Goal: Task Accomplishment & Management: Manage account settings

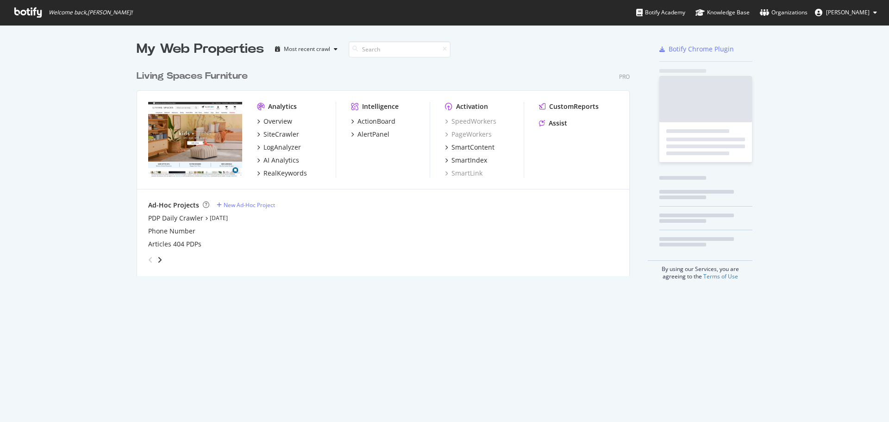
scroll to position [211, 493]
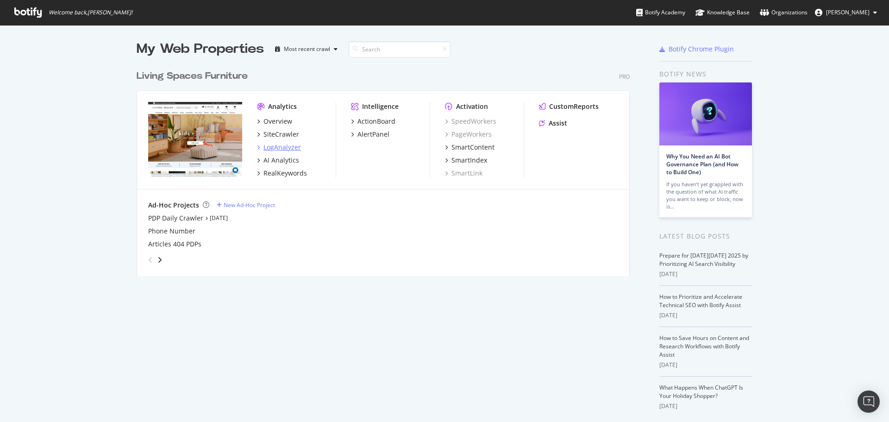
click at [293, 147] on div "LogAnalyzer" at bounding box center [281, 147] width 37 height 9
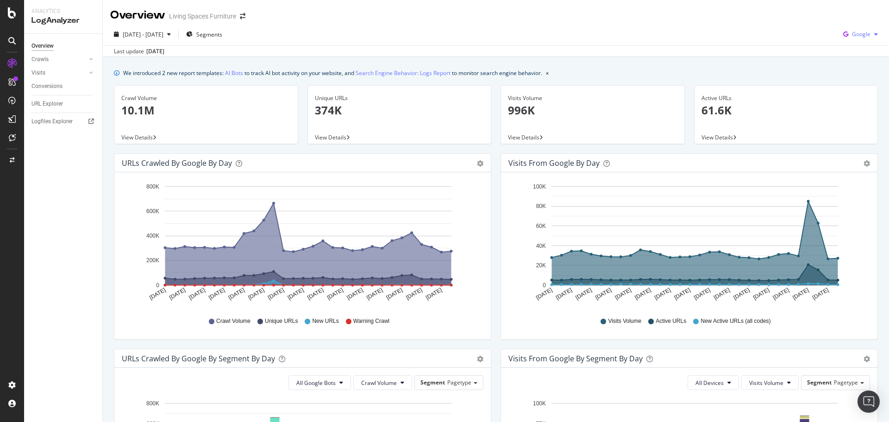
click at [862, 34] on span "Google" at bounding box center [861, 34] width 19 height 8
click at [844, 83] on span "OpenAI" at bounding box center [860, 87] width 34 height 8
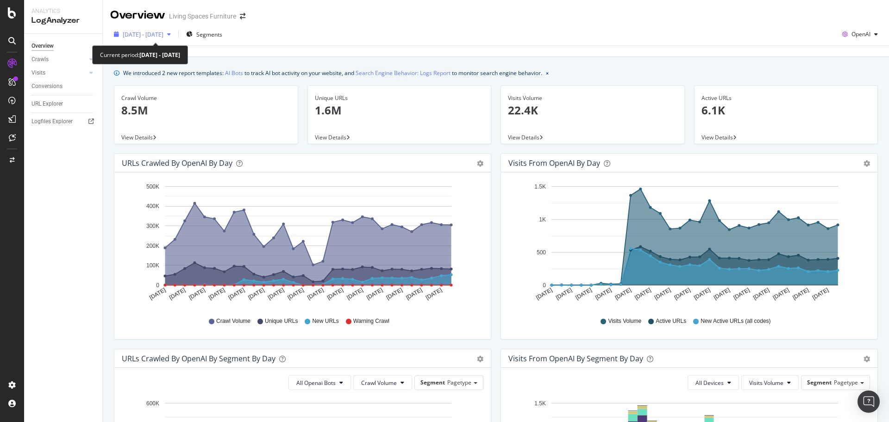
click at [163, 36] on span "[DATE] - [DATE]" at bounding box center [143, 35] width 41 height 8
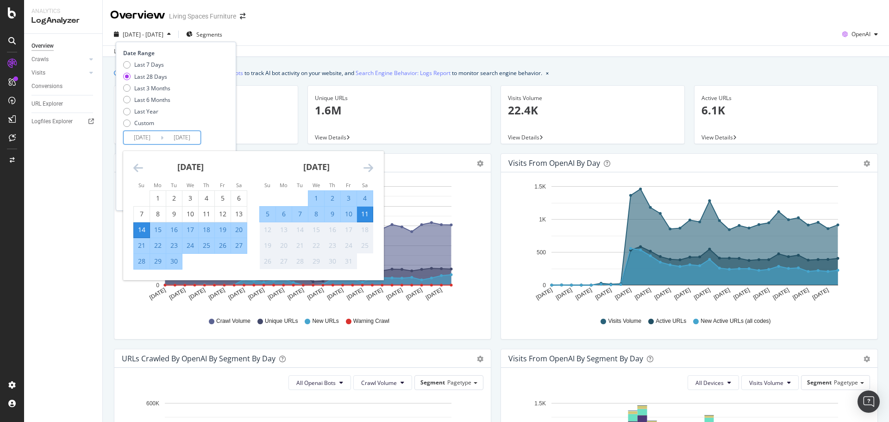
click at [164, 137] on input "[DATE]" at bounding box center [181, 137] width 37 height 13
click at [154, 193] on div "1" at bounding box center [158, 198] width 16 height 15
type input "[DATE]"
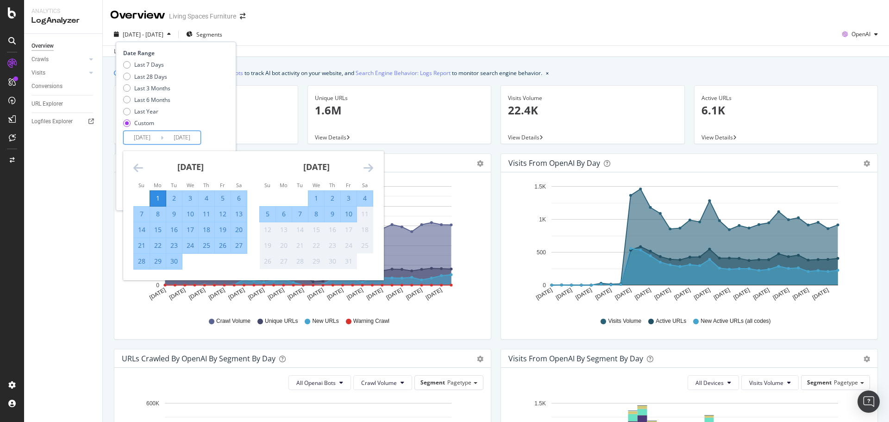
click at [177, 266] on div "30" at bounding box center [174, 260] width 16 height 9
type input "[DATE]"
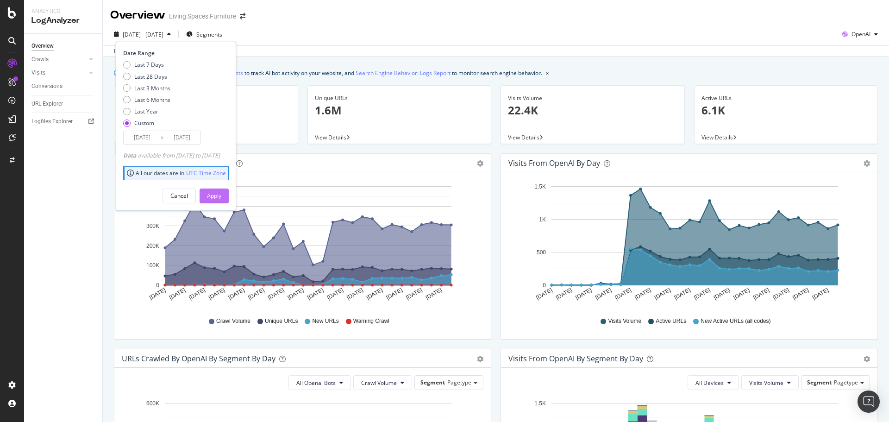
click at [221, 189] on div "Apply" at bounding box center [214, 196] width 14 height 14
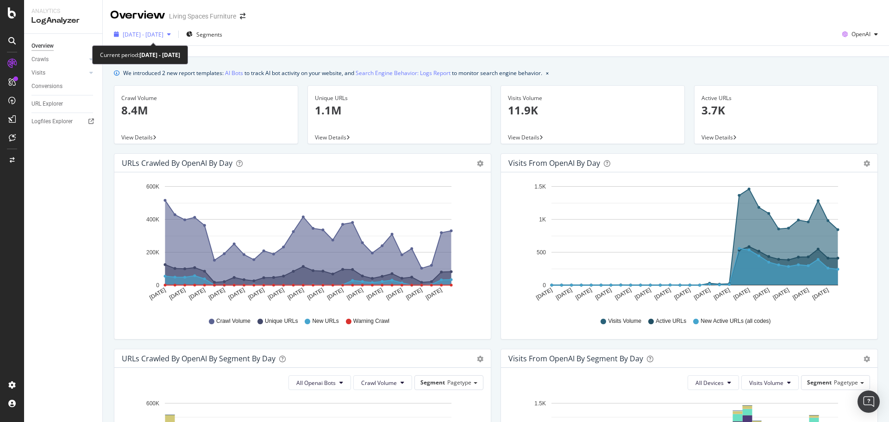
click at [163, 33] on span "[DATE] - [DATE]" at bounding box center [143, 35] width 41 height 8
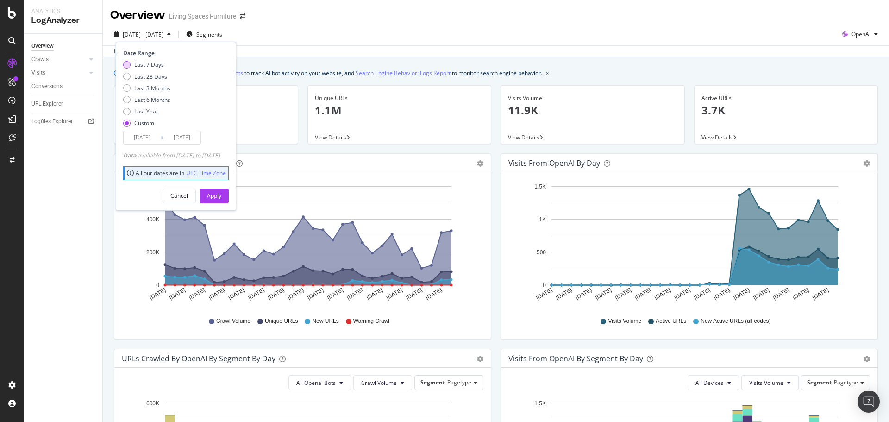
click at [146, 62] on div "Last 7 Days" at bounding box center [149, 65] width 30 height 8
type input "[DATE]"
click at [147, 107] on div "Last Year" at bounding box center [146, 111] width 24 height 8
type input "[DATE]"
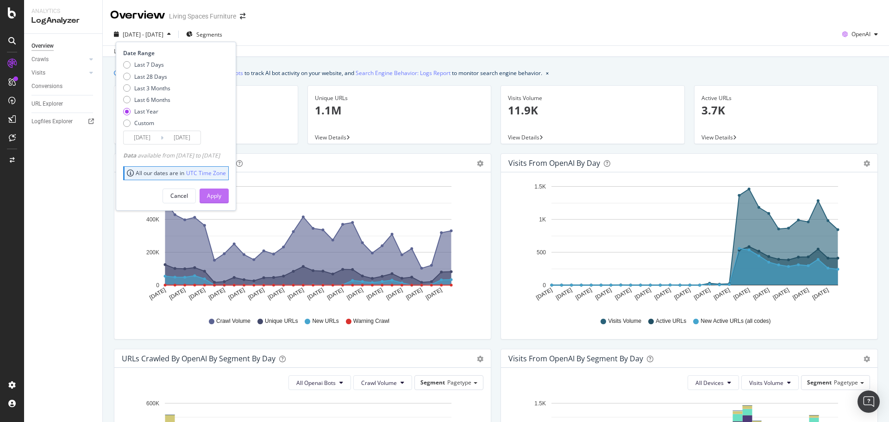
click at [221, 198] on div "Apply" at bounding box center [214, 196] width 14 height 8
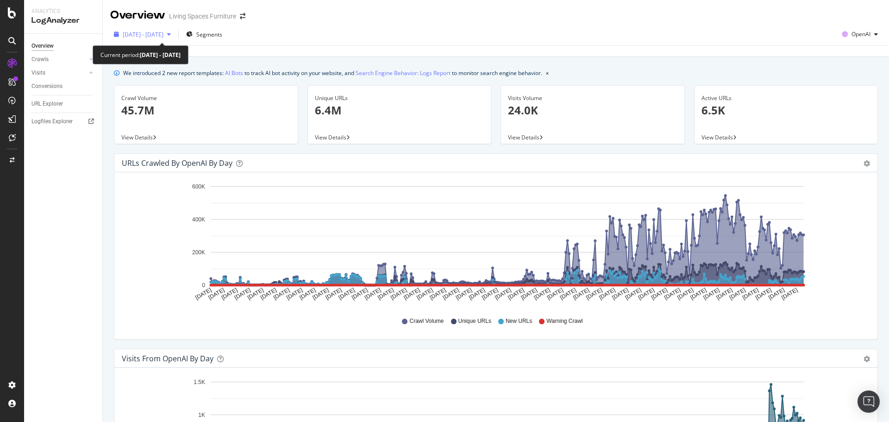
click at [142, 32] on span "[DATE] - [DATE]" at bounding box center [143, 35] width 41 height 8
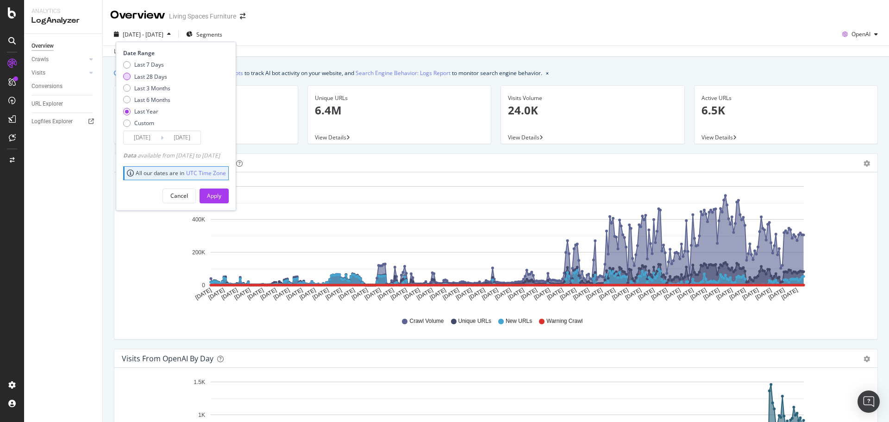
click at [145, 75] on div "Last 28 Days" at bounding box center [150, 77] width 33 height 8
type input "[DATE]"
click at [221, 192] on div "Apply" at bounding box center [214, 196] width 14 height 8
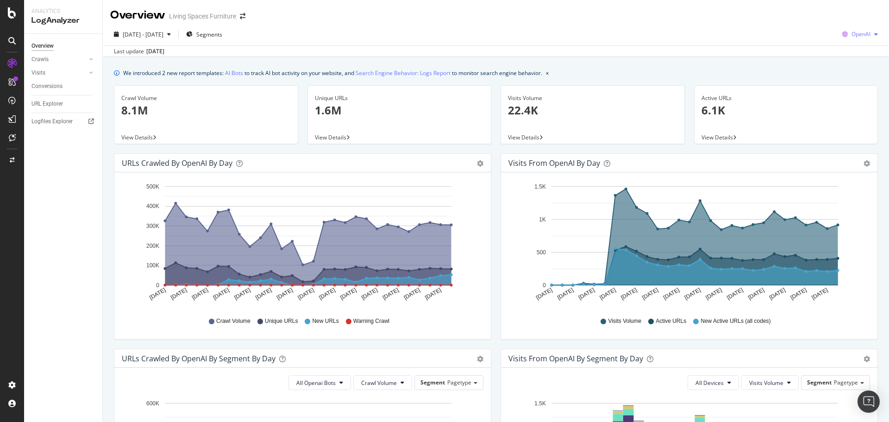
click at [851, 35] on span "OpenAI" at bounding box center [860, 34] width 19 height 8
click at [852, 106] on span "Other AI Bots" at bounding box center [860, 104] width 34 height 8
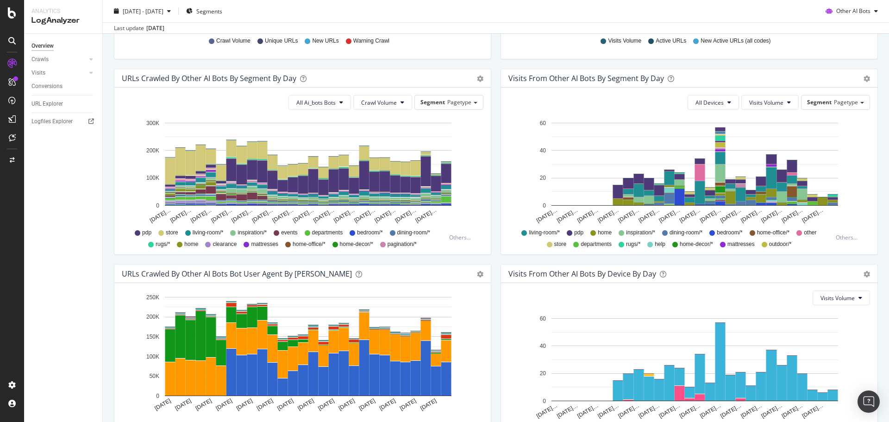
scroll to position [231, 0]
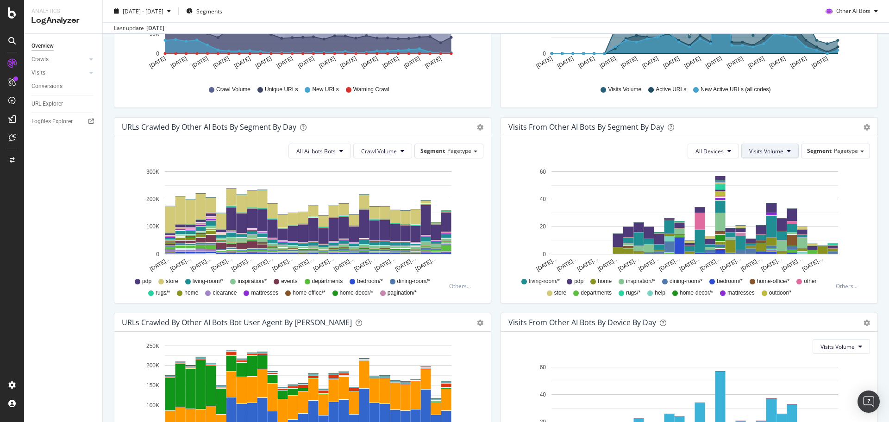
click at [762, 155] on button "Visits Volume" at bounding box center [769, 151] width 57 height 15
click at [613, 190] on rect "A chart." at bounding box center [694, 212] width 287 height 83
click at [863, 125] on icon "gear" at bounding box center [866, 127] width 6 height 6
click at [546, 114] on div "Visits from Other AI Bots by day Area Table Hold CTRL while clicking to filter …" at bounding box center [689, 19] width 387 height 195
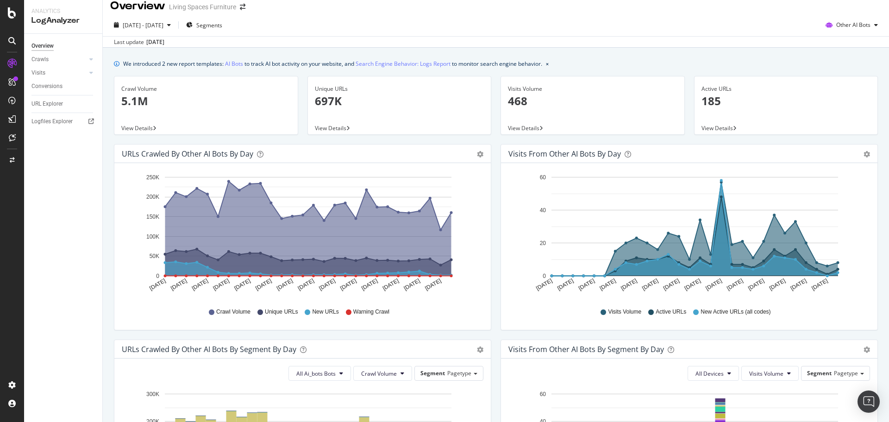
scroll to position [0, 0]
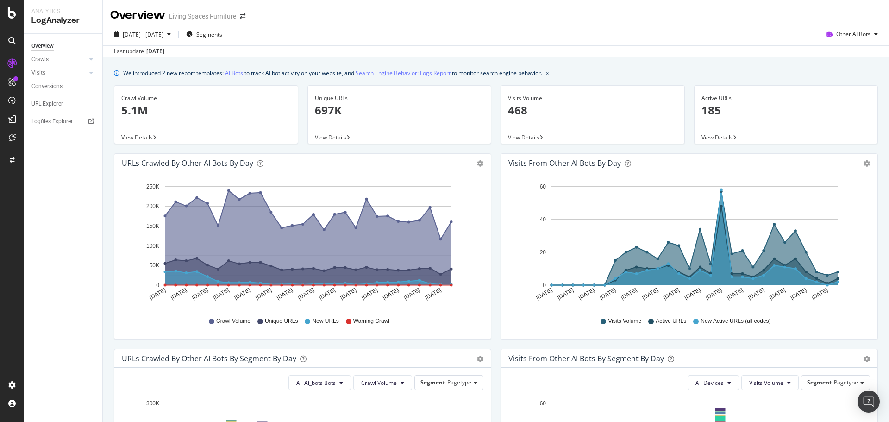
click at [508, 135] on span "View Details" at bounding box center [523, 137] width 31 height 8
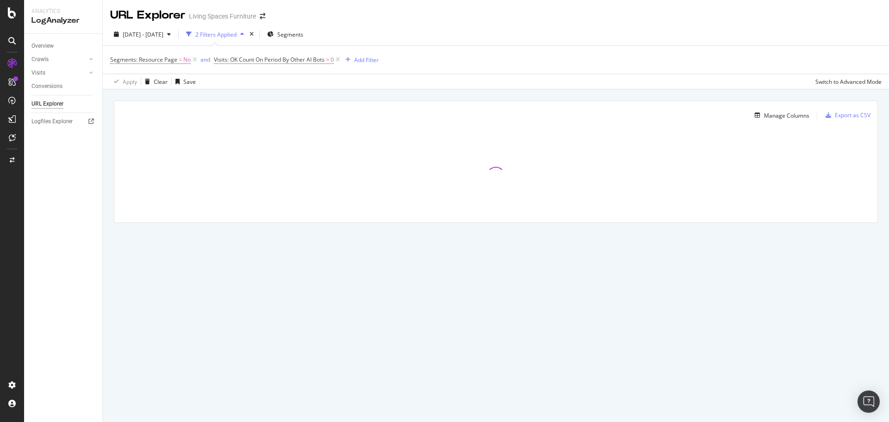
drag, startPoint x: 443, startPoint y: 16, endPoint x: 409, endPoint y: 79, distance: 71.5
click at [409, 79] on div "Apply Clear Save Switch to Advanced Mode" at bounding box center [496, 81] width 786 height 15
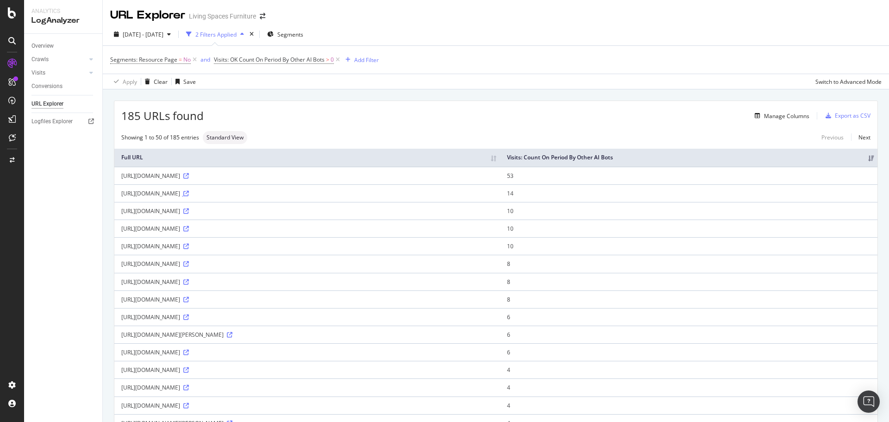
click at [189, 193] on icon at bounding box center [186, 194] width 6 height 6
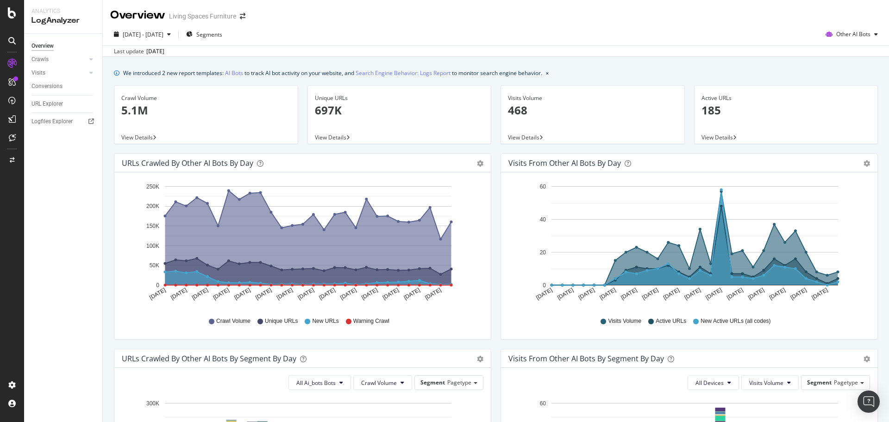
click at [706, 117] on p "185" at bounding box center [785, 110] width 169 height 16
click at [845, 31] on span "Other AI Bots" at bounding box center [853, 34] width 34 height 8
click at [849, 87] on span "OpenAI" at bounding box center [855, 87] width 36 height 8
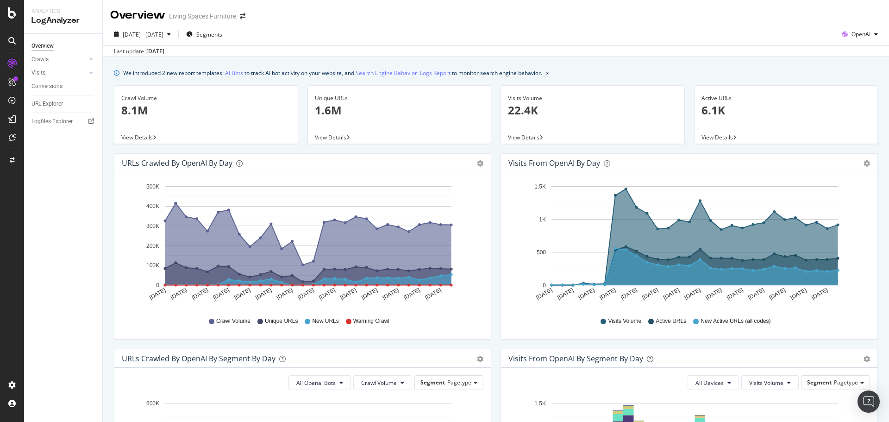
click at [528, 139] on span "View Details" at bounding box center [523, 137] width 31 height 8
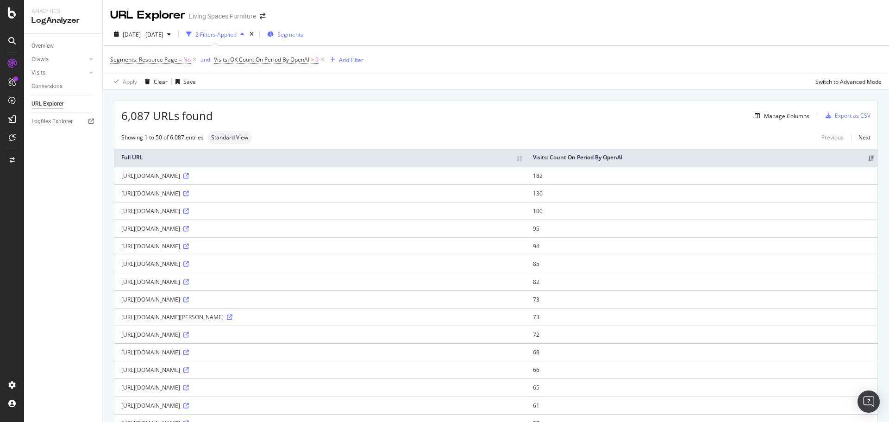
click at [303, 37] on span "Segments" at bounding box center [290, 35] width 26 height 8
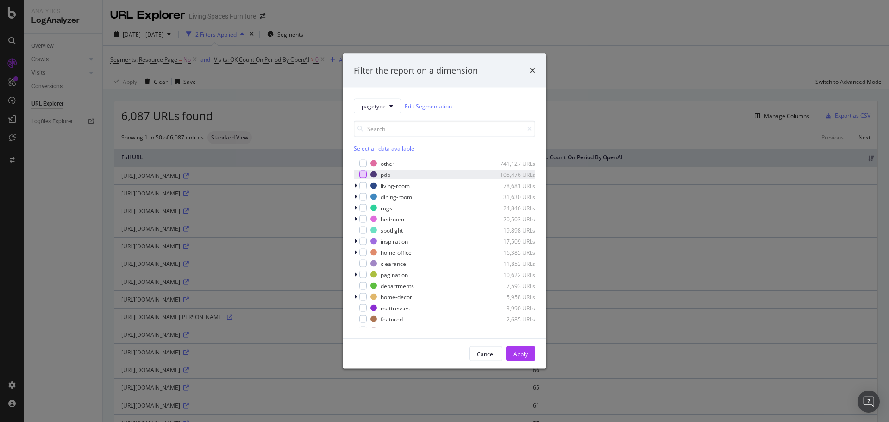
click at [362, 175] on div "modal" at bounding box center [362, 174] width 7 height 7
click at [529, 354] on button "Apply" at bounding box center [520, 353] width 29 height 15
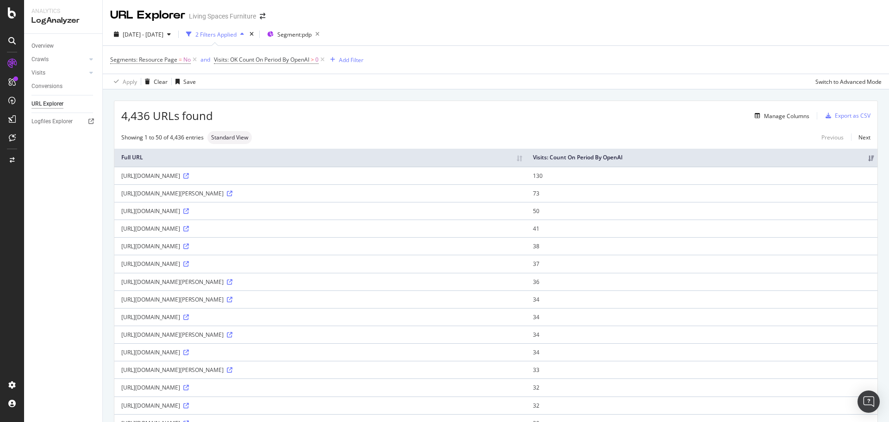
scroll to position [46, 0]
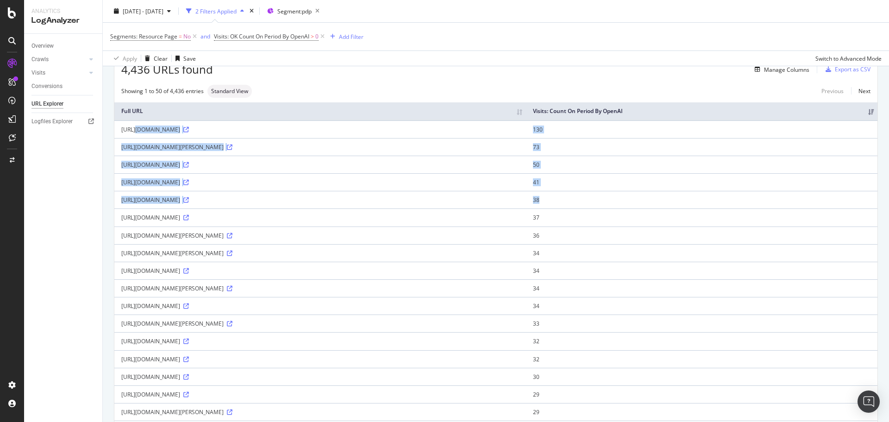
drag, startPoint x: 117, startPoint y: 127, endPoint x: 789, endPoint y: 200, distance: 675.7
copy tbody "[URL][DOMAIN_NAME] 130 [URL][DOMAIN_NAME][PERSON_NAME] 73 [URL][DOMAIN_NAME] 50…"
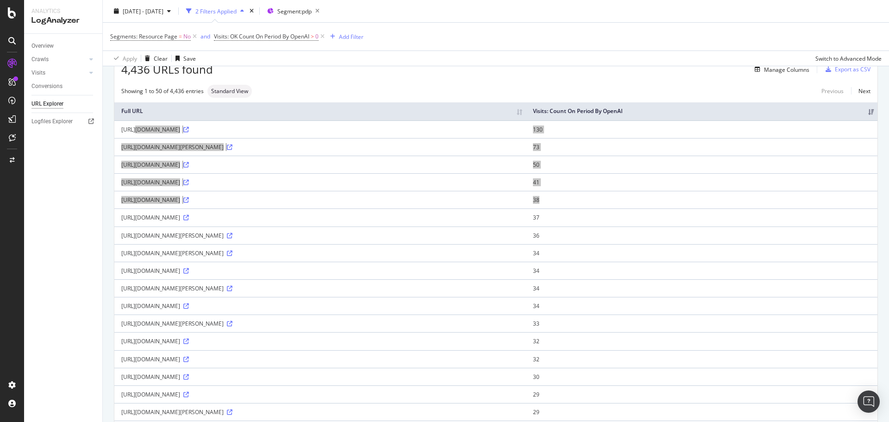
scroll to position [0, 0]
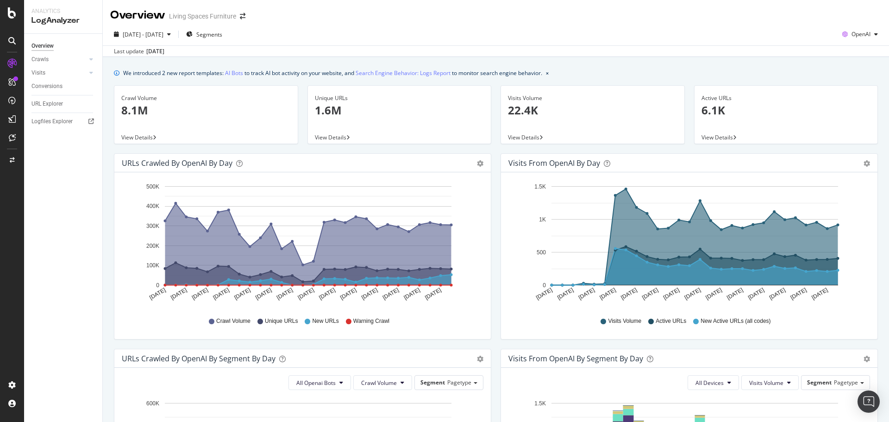
click at [542, 114] on p "22.4K" at bounding box center [592, 110] width 169 height 16
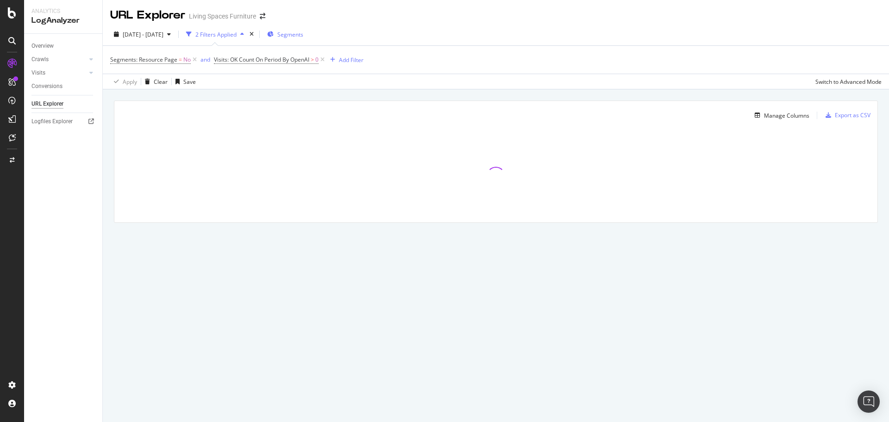
click at [303, 37] on span "Segments" at bounding box center [290, 35] width 26 height 8
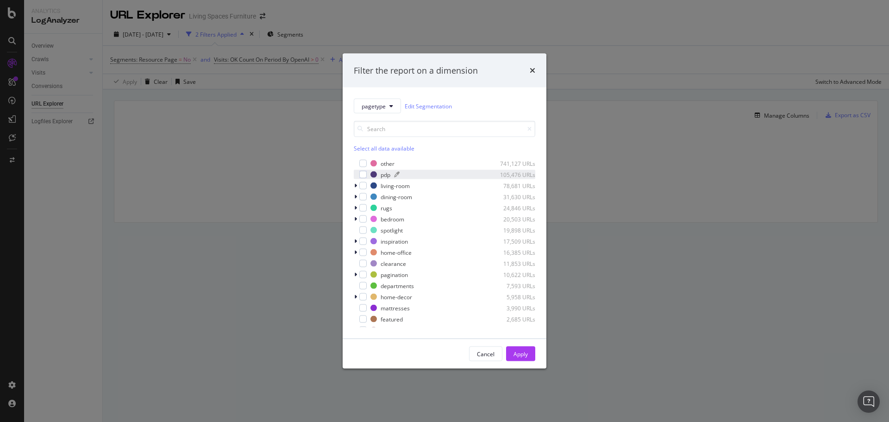
click at [390, 176] on div "pdp" at bounding box center [386, 174] width 10 height 8
click at [531, 350] on button "Apply" at bounding box center [520, 353] width 29 height 15
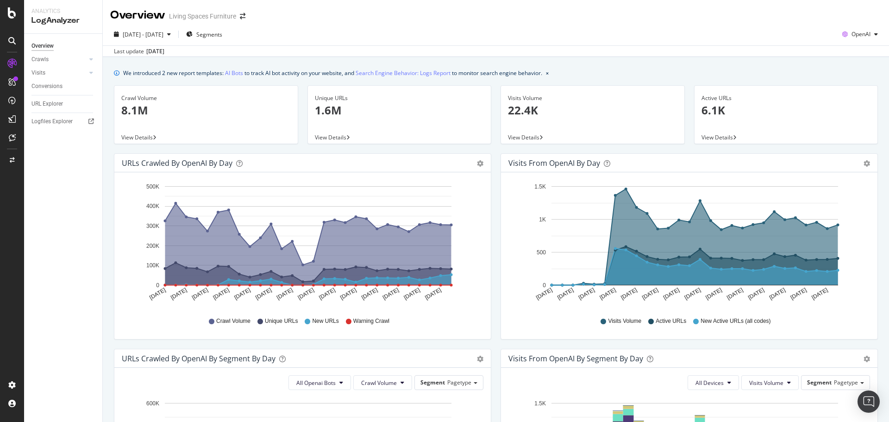
click at [547, 116] on p "22.4K" at bounding box center [592, 110] width 169 height 16
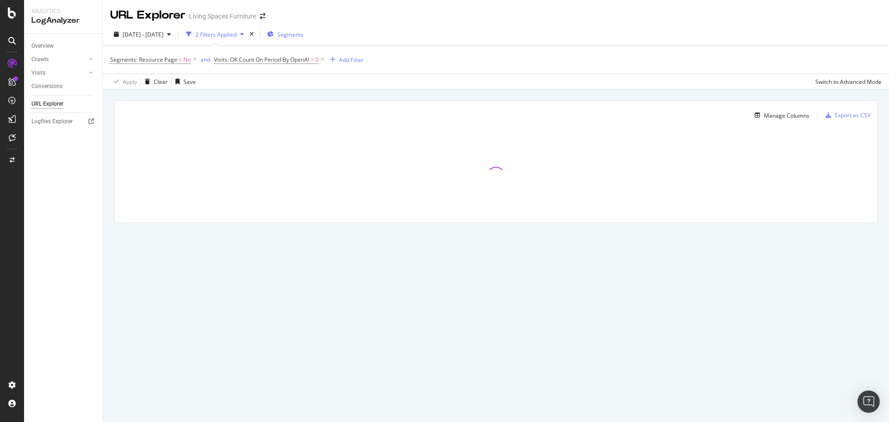
click at [303, 30] on div "Segments" at bounding box center [285, 34] width 36 height 14
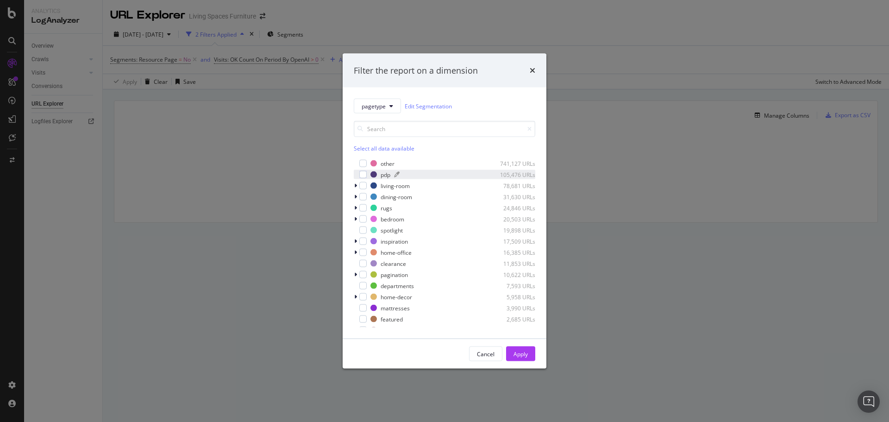
click at [376, 176] on div "modal" at bounding box center [373, 174] width 6 height 6
click at [355, 185] on icon "modal" at bounding box center [355, 186] width 3 height 6
click at [355, 185] on icon "modal" at bounding box center [356, 186] width 4 height 6
click at [364, 185] on div "modal" at bounding box center [362, 185] width 7 height 7
click at [364, 185] on icon "modal" at bounding box center [363, 185] width 4 height 5
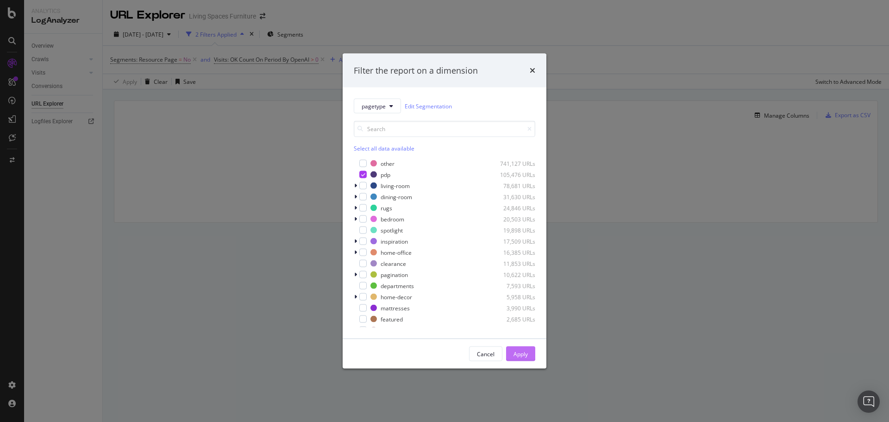
click at [527, 350] on div "Apply" at bounding box center [520, 354] width 14 height 8
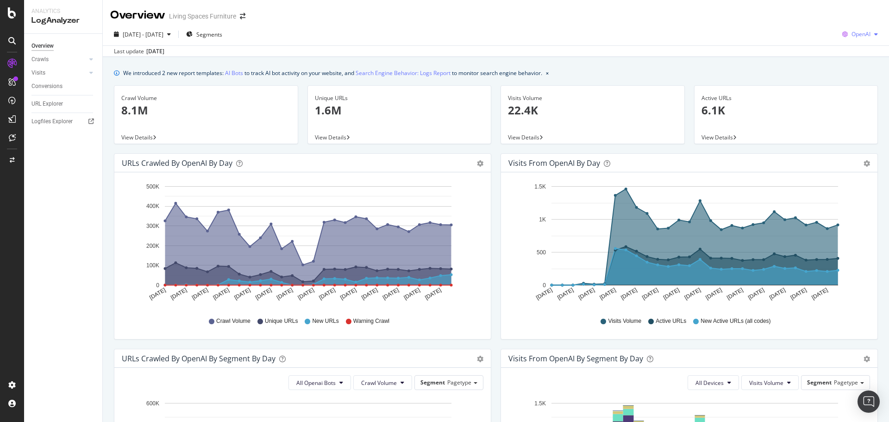
click at [859, 37] on span "OpenAI" at bounding box center [860, 34] width 19 height 8
click at [856, 100] on span "Other AI Bots" at bounding box center [860, 104] width 34 height 8
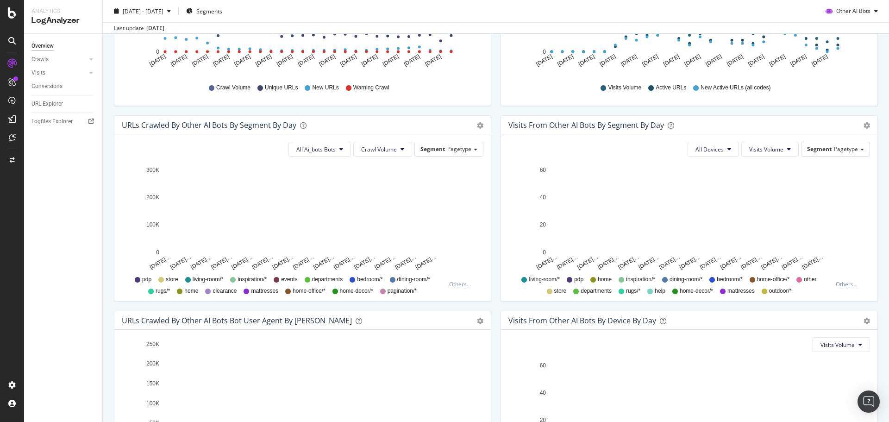
scroll to position [231, 0]
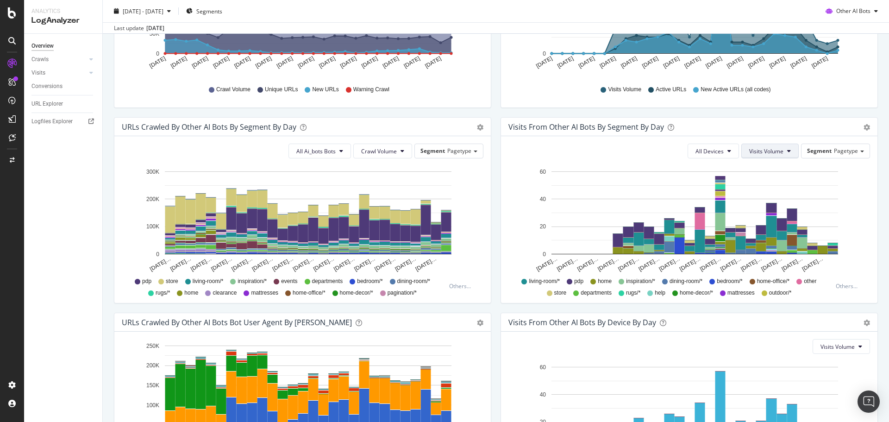
click at [758, 155] on button "Visits Volume" at bounding box center [769, 151] width 57 height 15
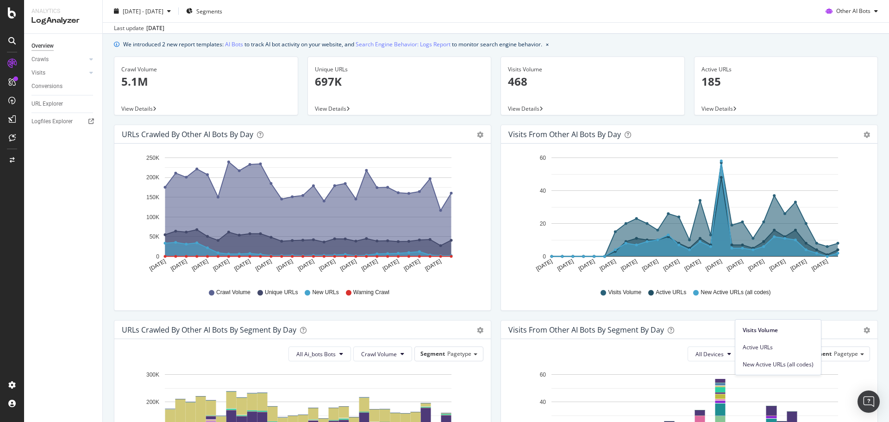
scroll to position [0, 0]
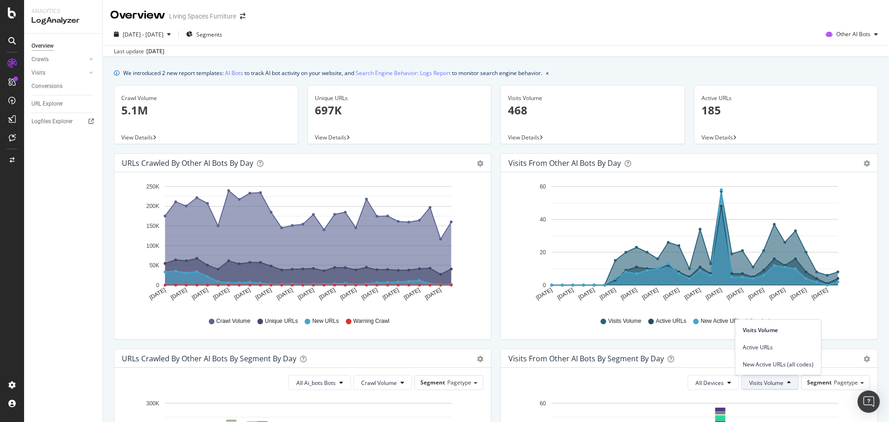
click at [542, 119] on div "Visits Volume 468" at bounding box center [592, 108] width 169 height 45
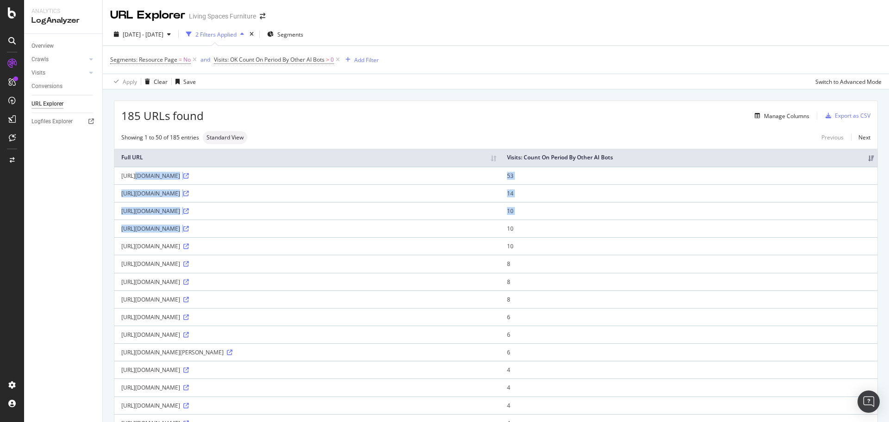
drag, startPoint x: 117, startPoint y: 172, endPoint x: 383, endPoint y: 188, distance: 266.7
drag, startPoint x: 116, startPoint y: 154, endPoint x: 214, endPoint y: 174, distance: 100.1
click at [326, 115] on div "Manage Columns" at bounding box center [507, 115] width 606 height 11
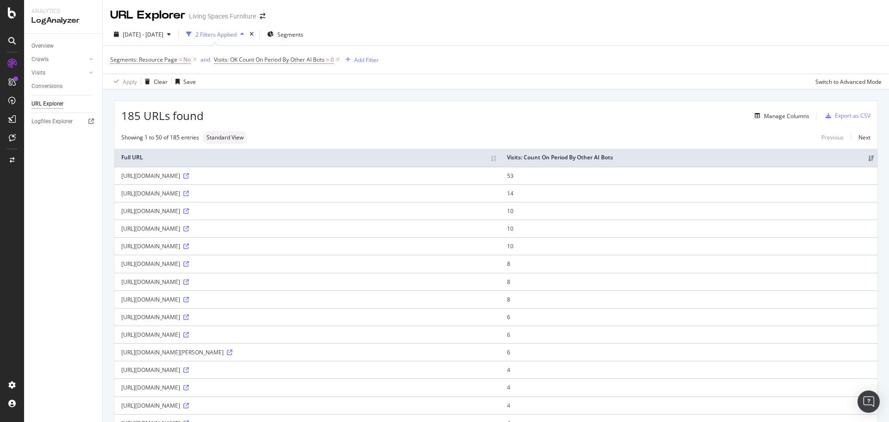
drag, startPoint x: 118, startPoint y: 158, endPoint x: 291, endPoint y: 180, distance: 174.1
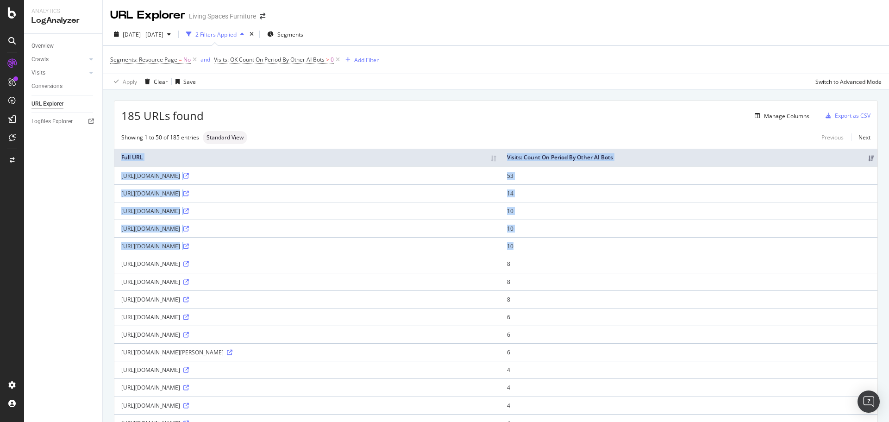
drag, startPoint x: 114, startPoint y: 175, endPoint x: 723, endPoint y: 244, distance: 613.1
copy table "Full URL Visits: Count On Period By Other AI Bots [URL][DOMAIN_NAME] 53 [URL][D…"
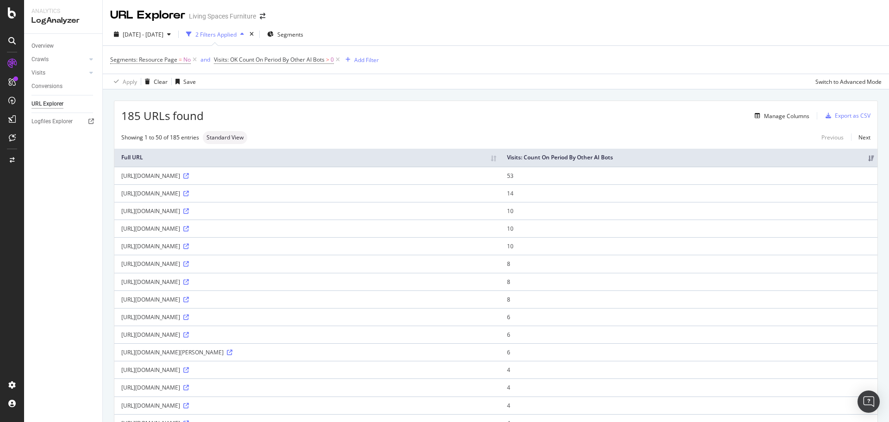
click at [66, 153] on div "RealKeywords" at bounding box center [54, 152] width 41 height 9
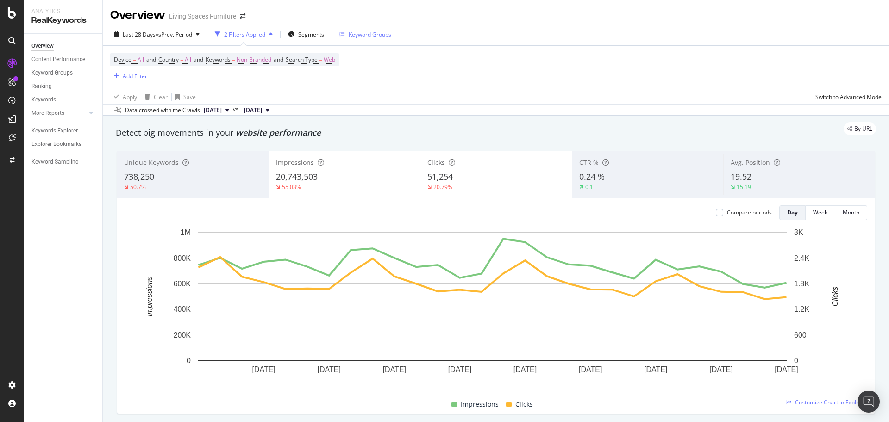
click at [354, 32] on div "Keyword Groups" at bounding box center [370, 35] width 43 height 8
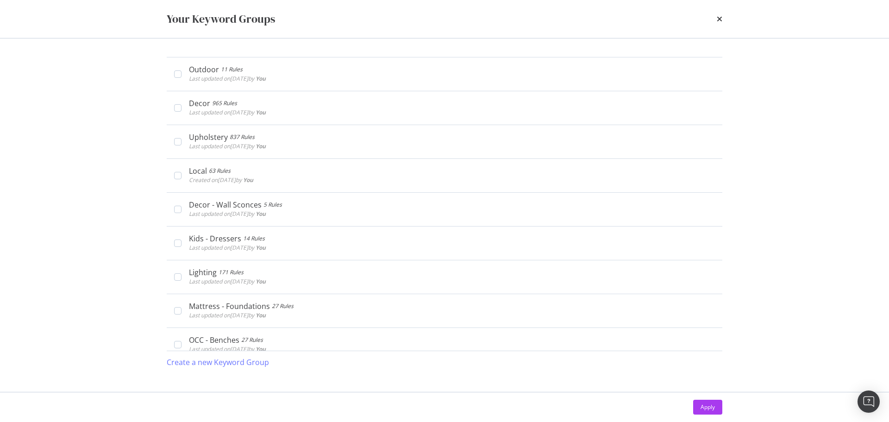
click at [100, 148] on div "Your Keyword Groups Outdoor 11 Rules Last updated on [DATE] by You Edit Delete …" at bounding box center [444, 211] width 889 height 422
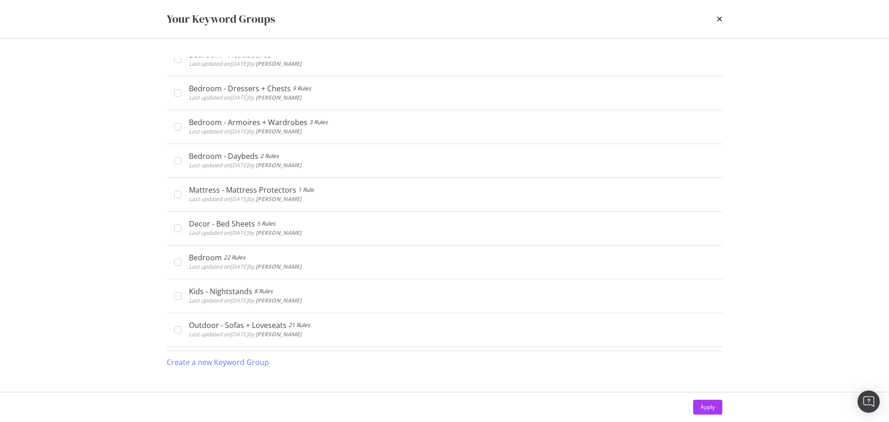
scroll to position [2083, 0]
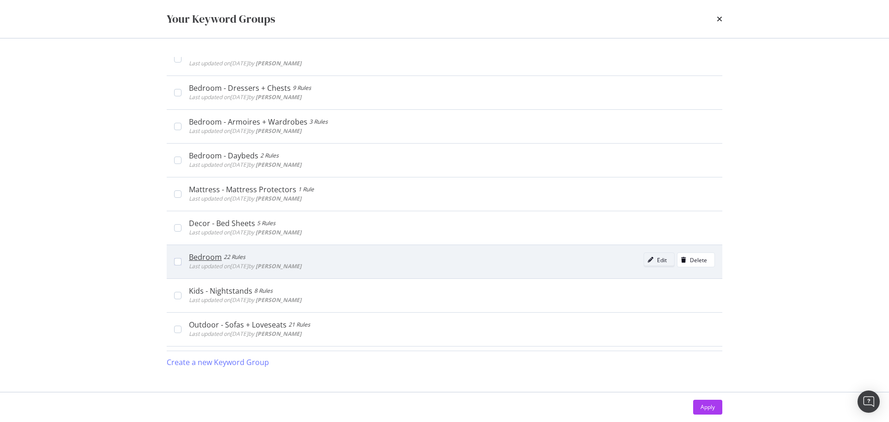
click at [657, 260] on div "Edit" at bounding box center [662, 260] width 10 height 8
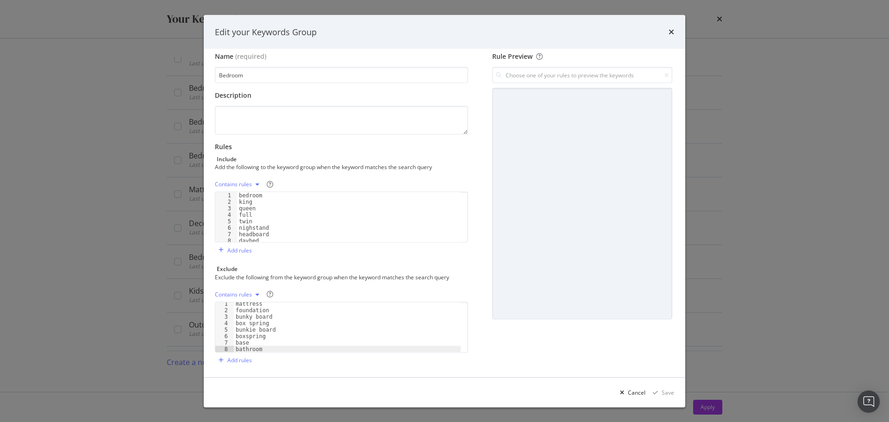
scroll to position [10, 0]
click at [286, 343] on div "mattress foundation bunky board box spring bunkie board boxspring base bathroom" at bounding box center [347, 330] width 227 height 63
click at [286, 347] on div "mattress foundation bunky board box spring bunkie board boxspring base bathroom" at bounding box center [347, 330] width 227 height 63
type textarea "bathroom"
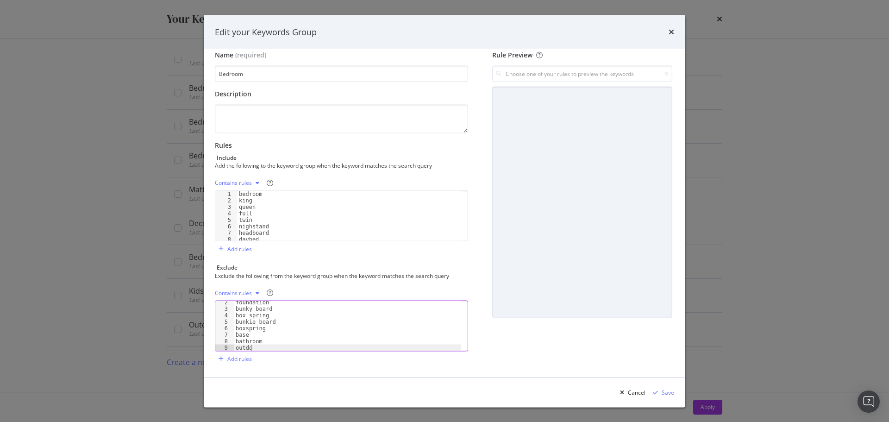
type textarea "outdoor"
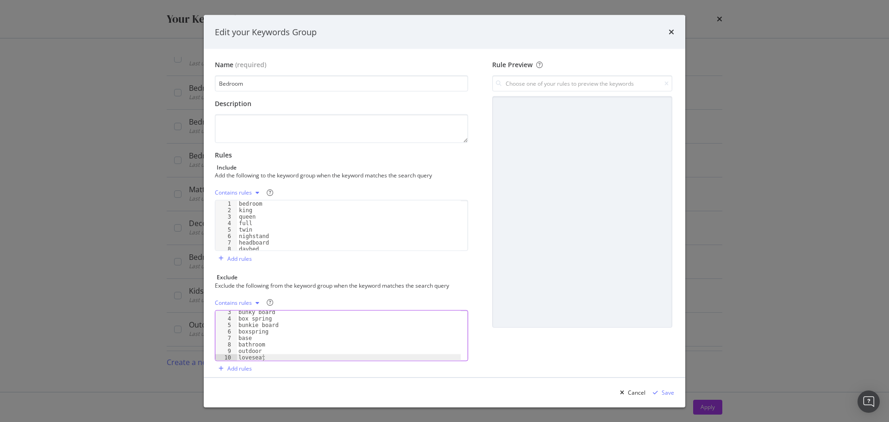
type textarea "loveseat"
click at [334, 298] on div "Contains rules" at bounding box center [341, 302] width 253 height 15
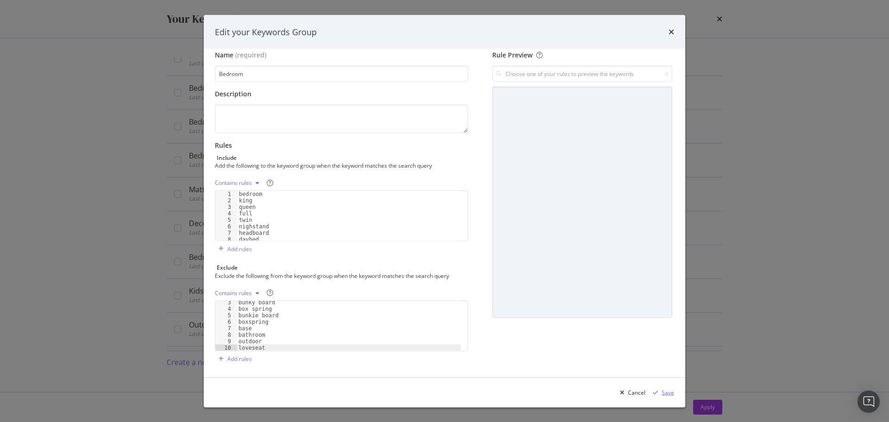
click at [672, 393] on div "Save" at bounding box center [668, 392] width 12 height 8
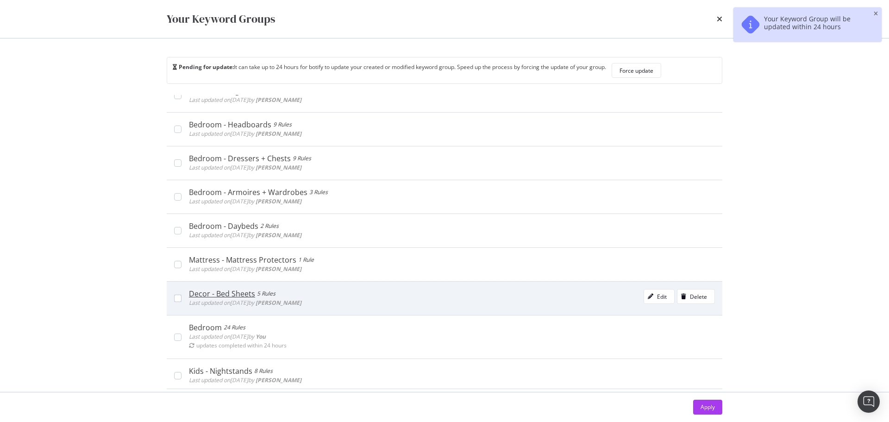
scroll to position [2037, 0]
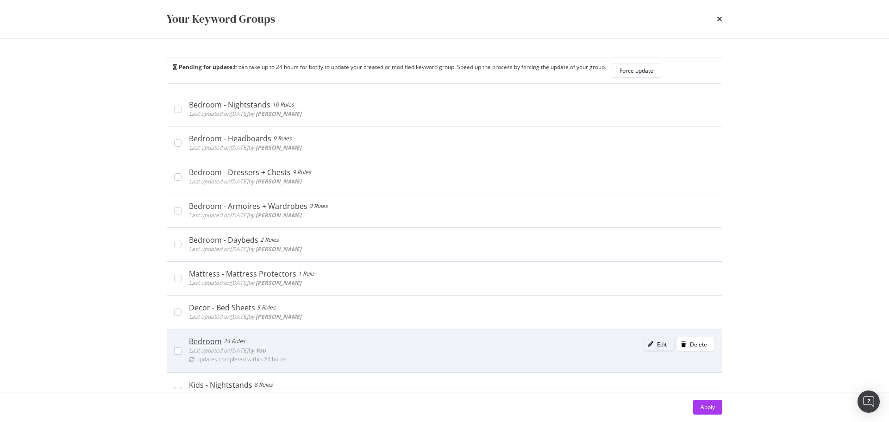
click at [656, 344] on button "Edit" at bounding box center [658, 344] width 31 height 15
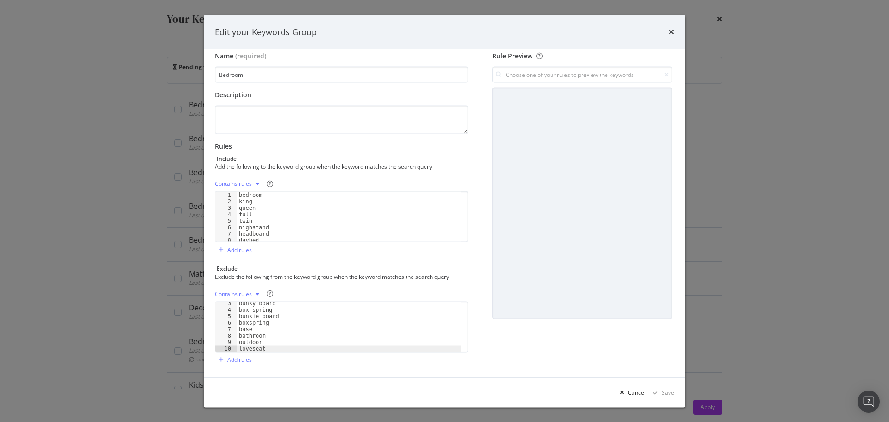
scroll to position [10, 0]
click at [674, 31] on icon "times" at bounding box center [671, 31] width 6 height 7
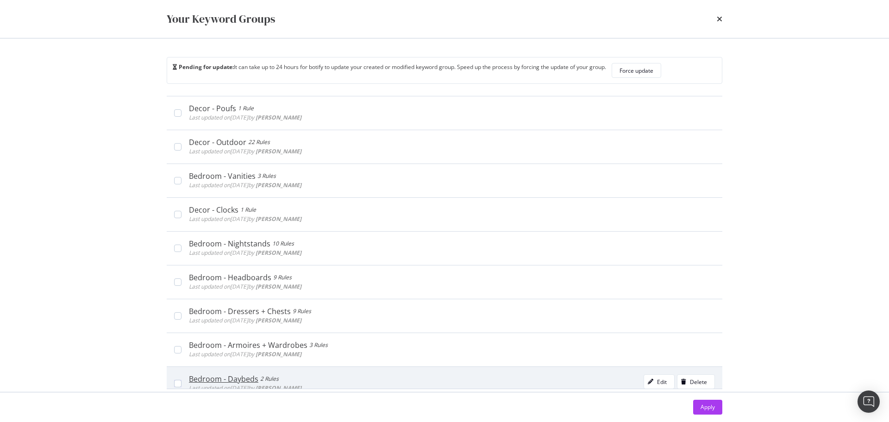
scroll to position [1852, 0]
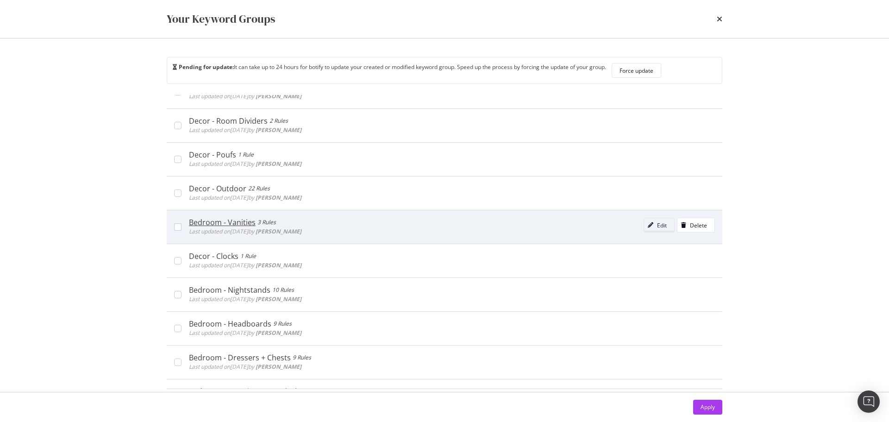
click at [657, 226] on div "Edit" at bounding box center [662, 225] width 10 height 8
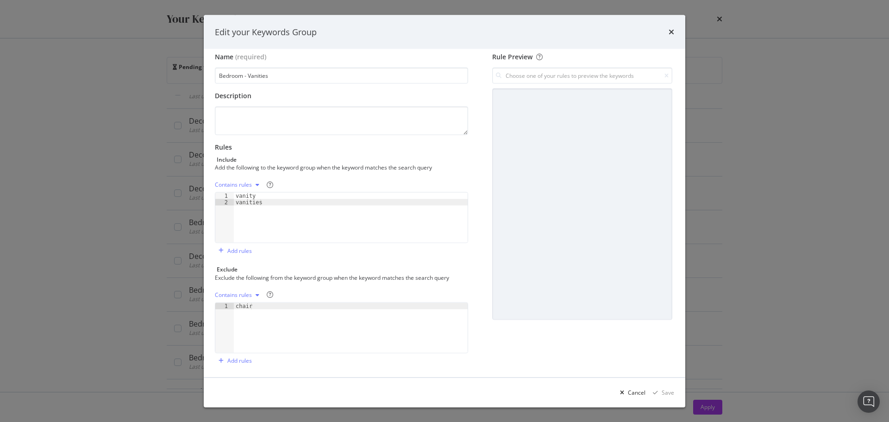
scroll to position [10, 0]
type textarea "chair"
click at [303, 320] on div "chair" at bounding box center [351, 331] width 234 height 63
type textarea "outdoor"
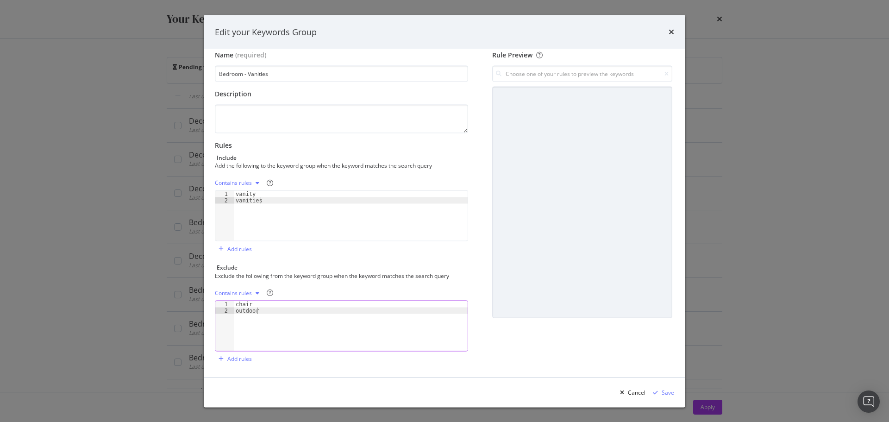
click at [676, 388] on div "Cancel Save" at bounding box center [444, 392] width 481 height 30
click at [669, 392] on div "Save" at bounding box center [668, 392] width 12 height 8
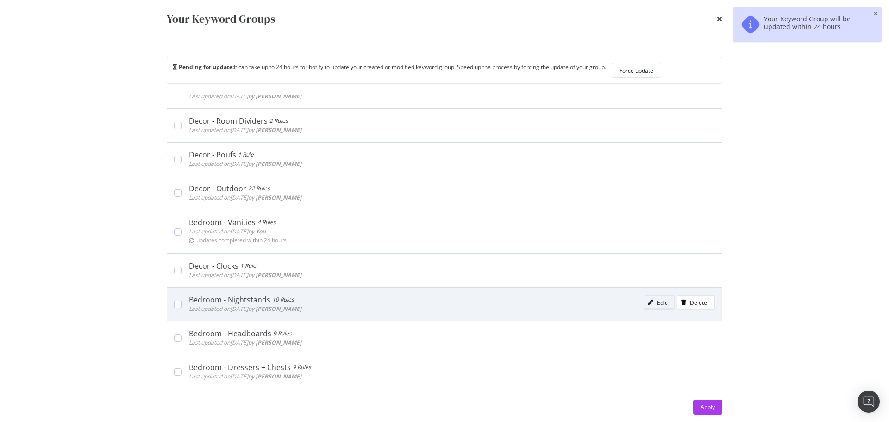
click at [657, 303] on div "Edit" at bounding box center [662, 303] width 10 height 8
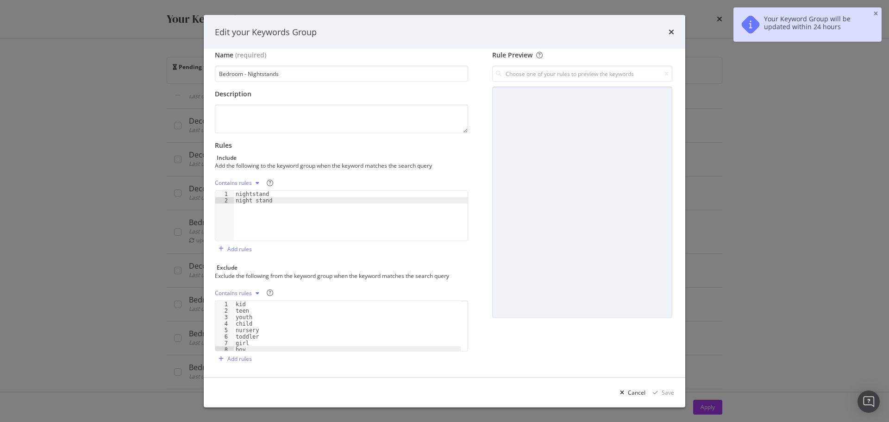
scroll to position [2, 0]
type textarea "boy"
click at [311, 348] on div "kid teen youth child nursery toddler girl boy" at bounding box center [347, 330] width 227 height 63
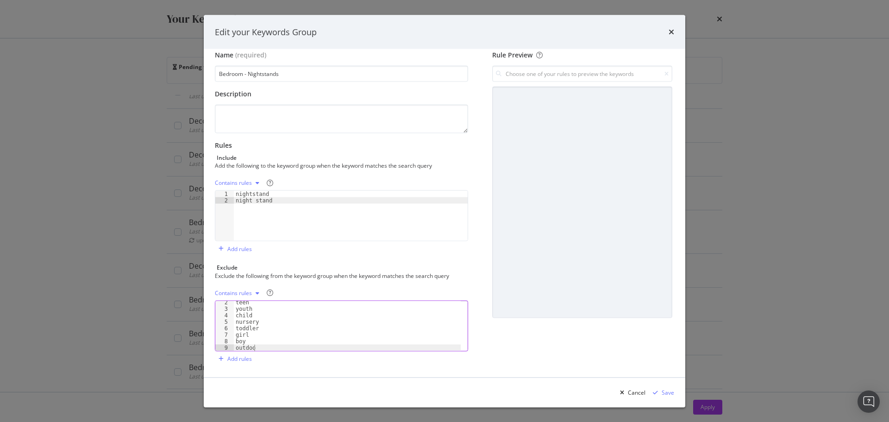
type textarea "outdoor"
click at [672, 395] on div "Save" at bounding box center [668, 392] width 12 height 8
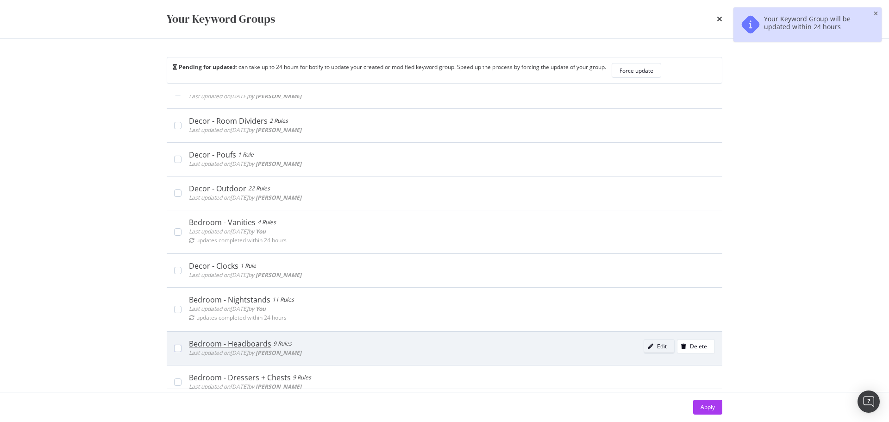
click at [657, 348] on div "Edit" at bounding box center [662, 346] width 10 height 8
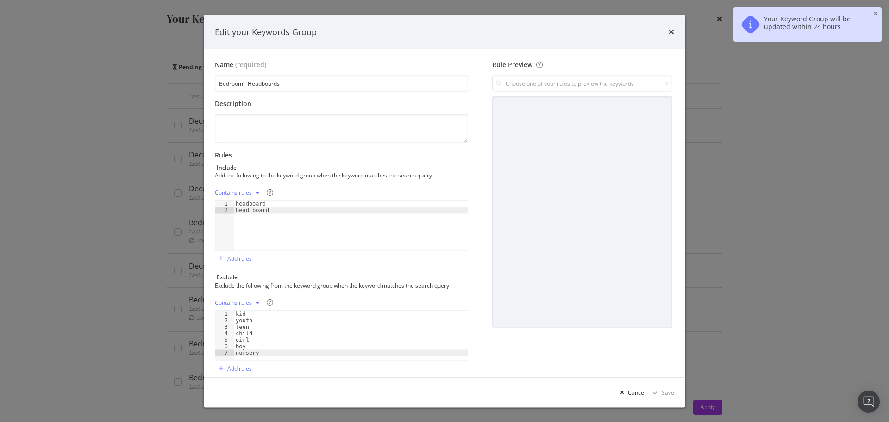
type textarea "nursery"
click at [321, 352] on div "kid youth teen child girl boy nursery" at bounding box center [351, 341] width 234 height 63
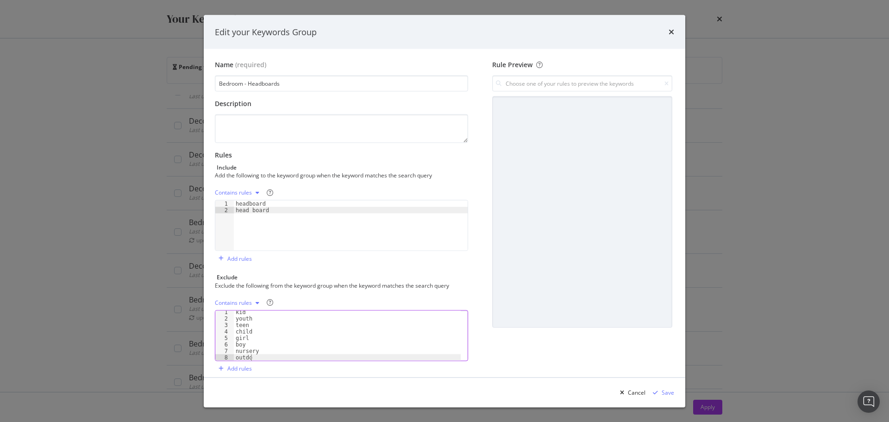
type textarea "outdoor"
click at [664, 387] on div "Save" at bounding box center [661, 392] width 25 height 14
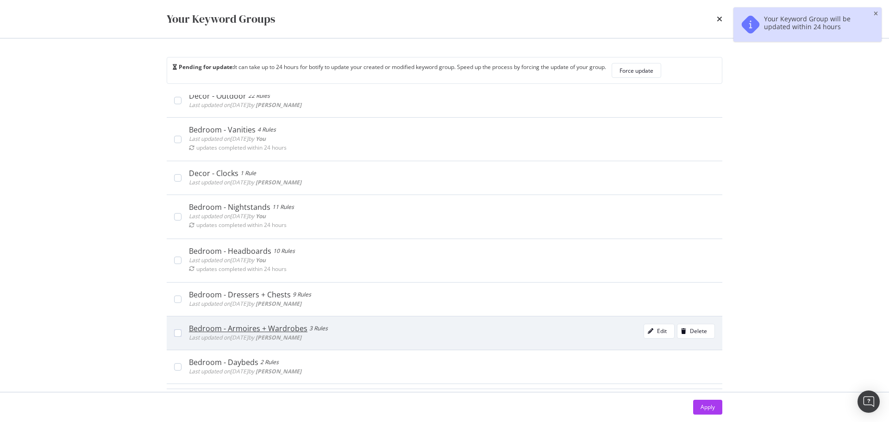
scroll to position [1991, 0]
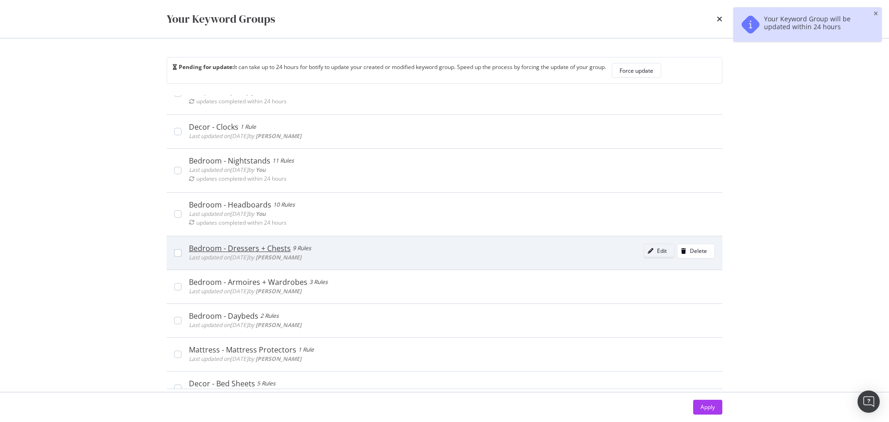
click at [644, 249] on div "modal" at bounding box center [650, 251] width 13 height 6
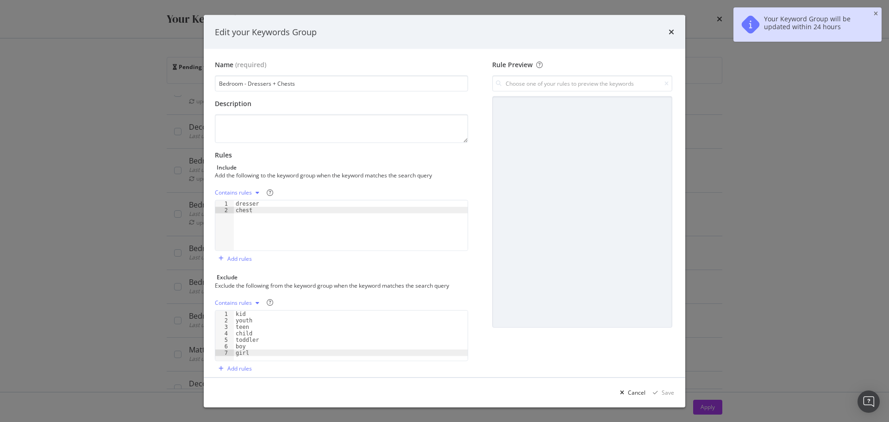
type textarea "girl"
click at [280, 352] on div "kid youth teen child toddler boy girl" at bounding box center [351, 341] width 234 height 63
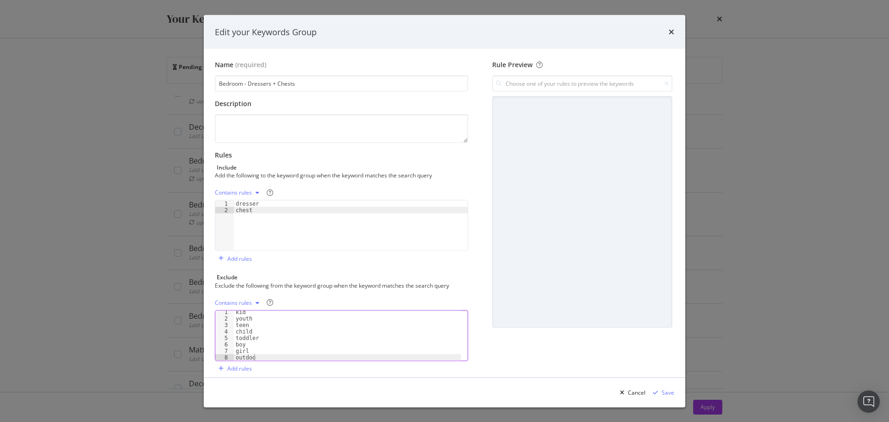
scroll to position [0, 1]
type textarea "outdoor"
click at [659, 395] on div "Save" at bounding box center [661, 392] width 25 height 14
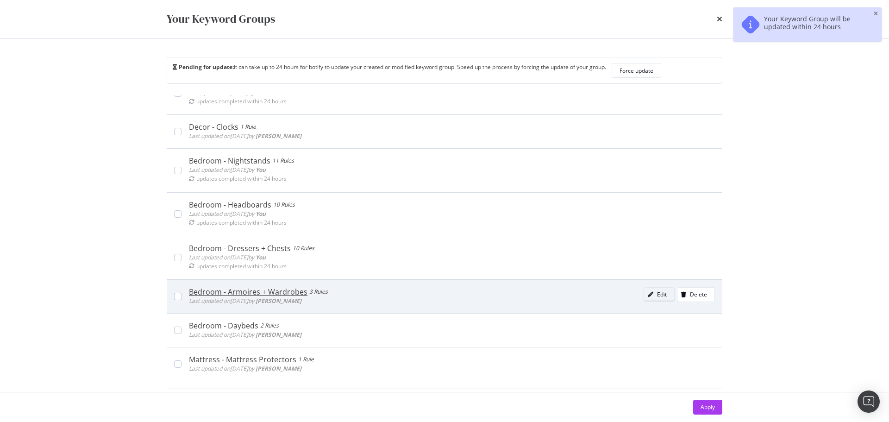
click at [657, 298] on div "Edit" at bounding box center [662, 294] width 10 height 8
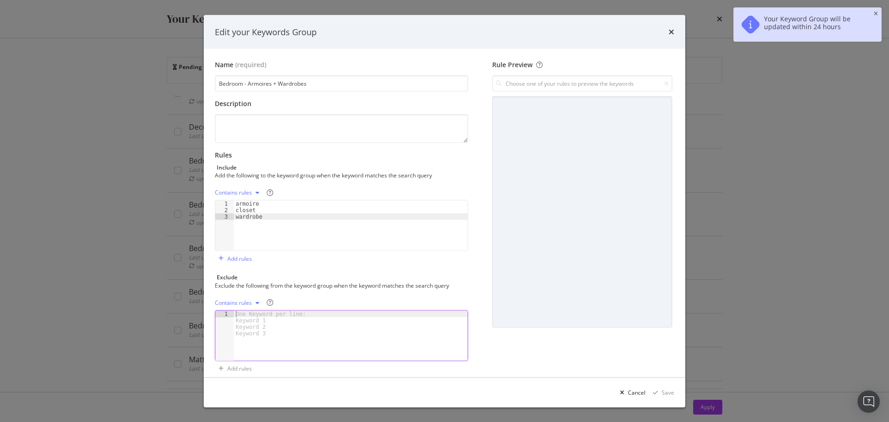
click at [317, 329] on div "modal" at bounding box center [351, 341] width 234 height 63
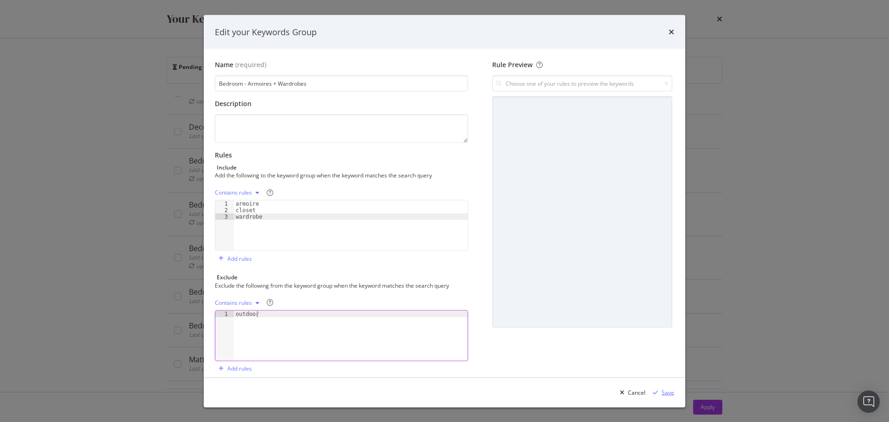
type textarea "outdoor"
click at [665, 392] on div "Save" at bounding box center [668, 392] width 12 height 8
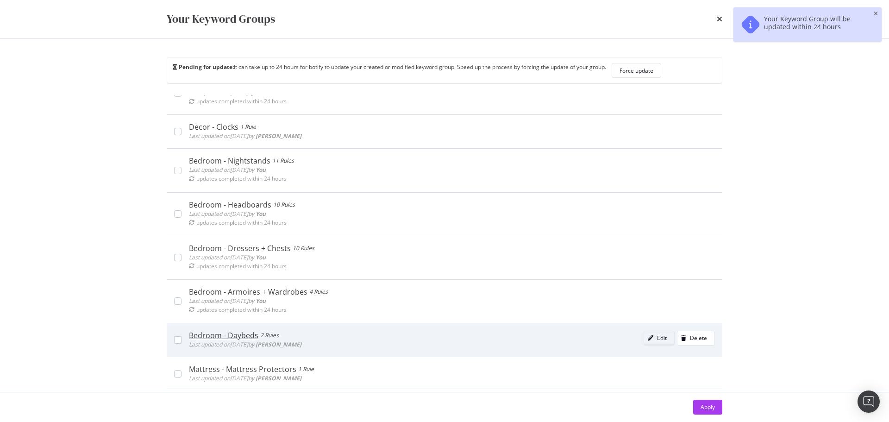
click at [657, 337] on div "Edit" at bounding box center [662, 338] width 10 height 8
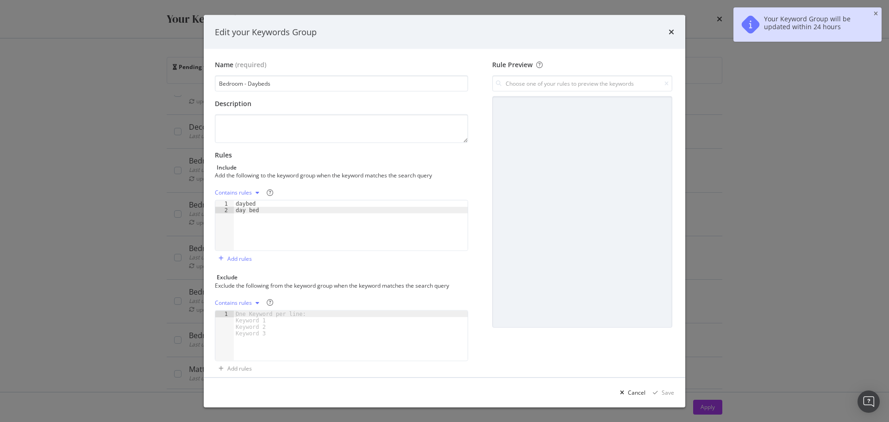
click at [362, 339] on div "modal" at bounding box center [351, 341] width 234 height 63
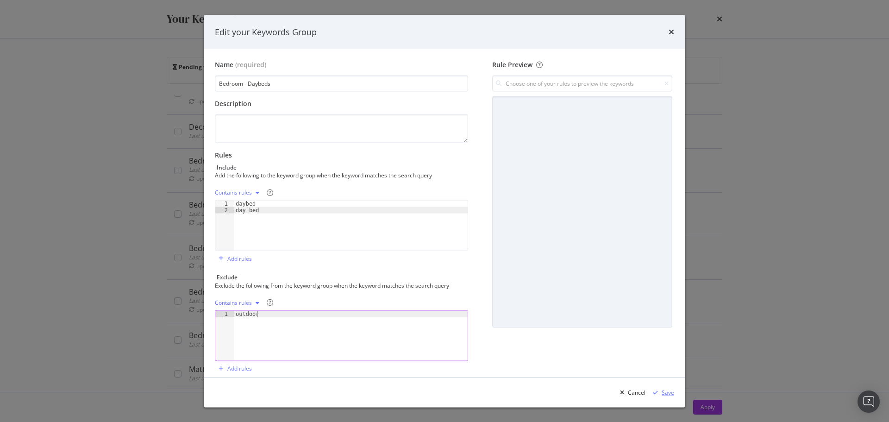
type textarea "outdoor"
click at [674, 394] on div "Save" at bounding box center [668, 392] width 12 height 8
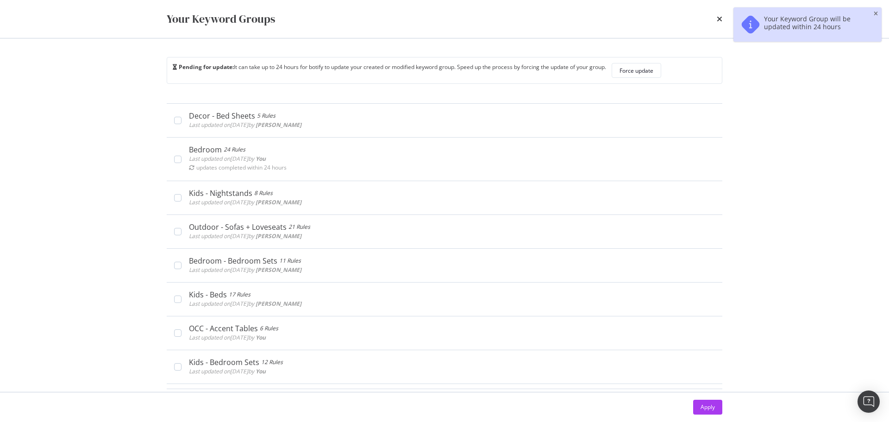
scroll to position [2315, 0]
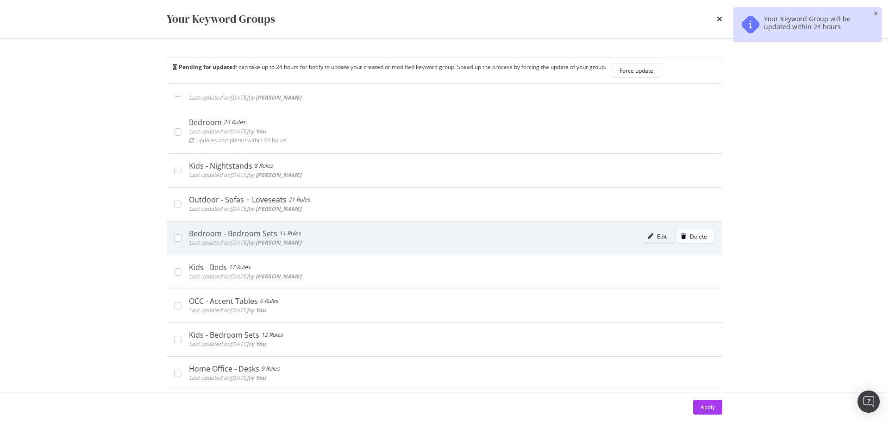
click at [657, 234] on div "Edit" at bounding box center [662, 236] width 10 height 8
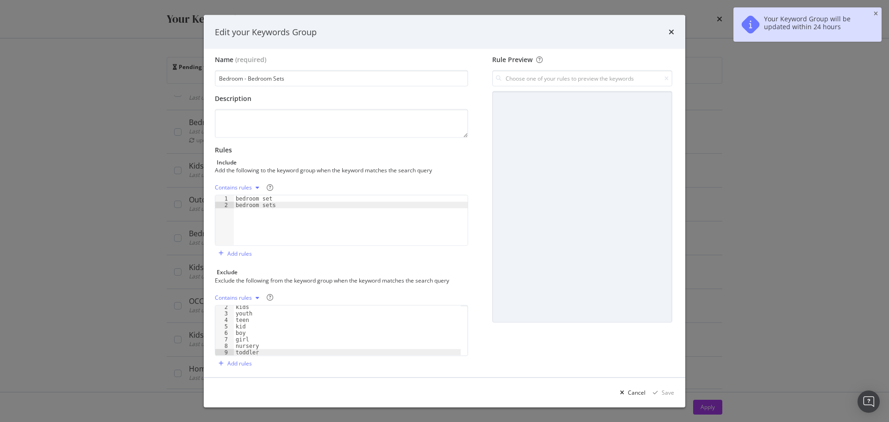
scroll to position [10, 0]
type textarea "toddler"
click at [290, 350] on div "kids youth teen kid boy girl nursery toddler" at bounding box center [347, 330] width 227 height 63
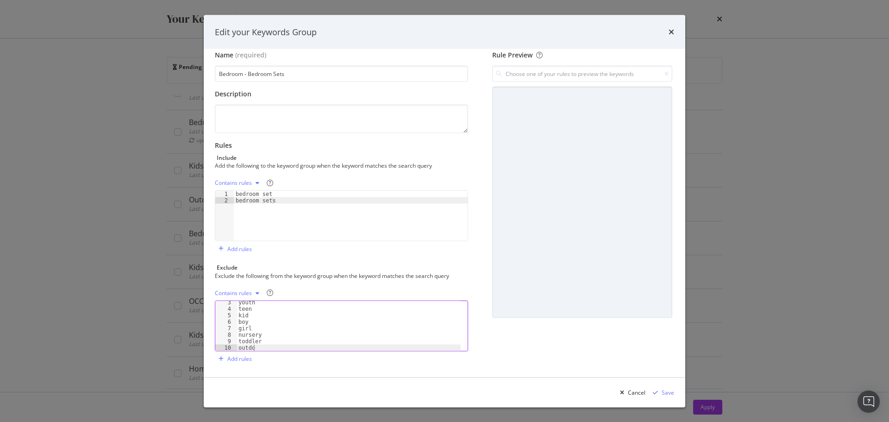
scroll to position [0, 1]
type textarea "outdoor"
click at [671, 397] on div "Save" at bounding box center [661, 392] width 25 height 14
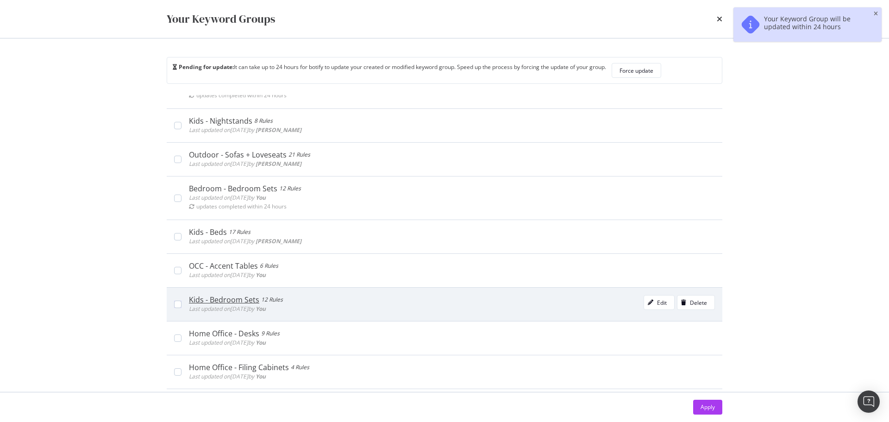
scroll to position [2454, 0]
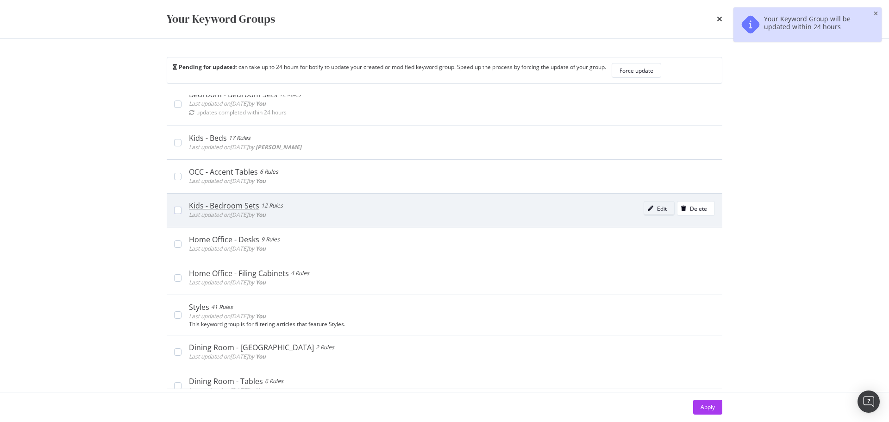
click at [657, 209] on div "Edit" at bounding box center [662, 209] width 10 height 8
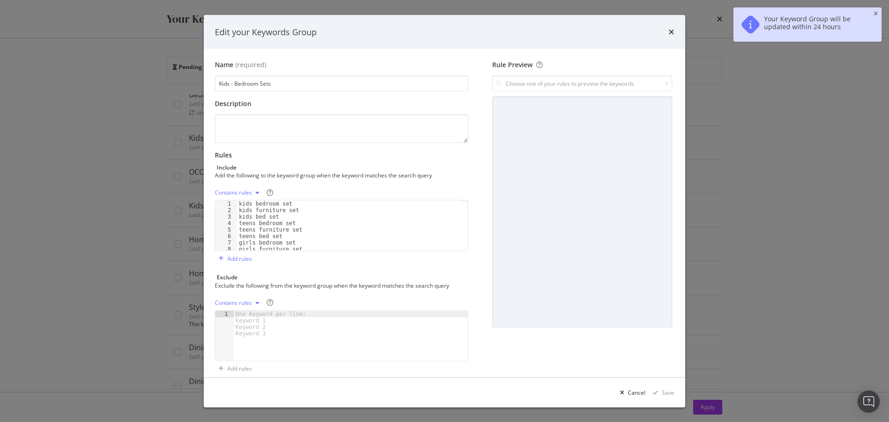
click at [312, 320] on div "modal" at bounding box center [351, 341] width 234 height 63
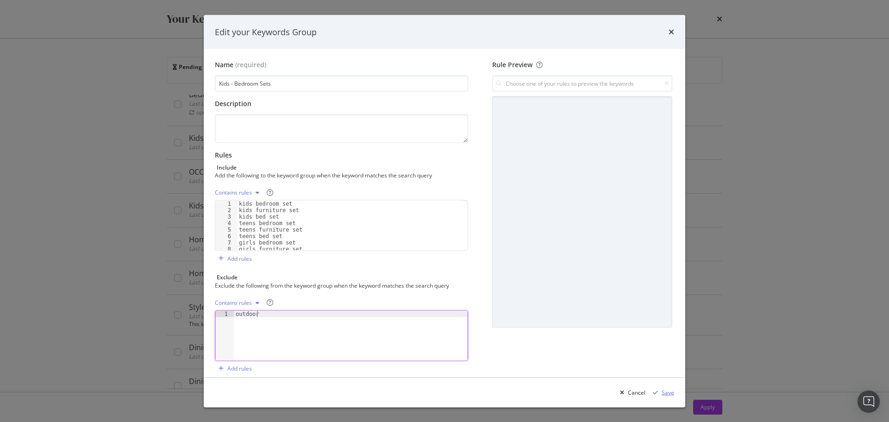
type textarea "outdoor"
click at [672, 393] on div "Save" at bounding box center [668, 392] width 12 height 8
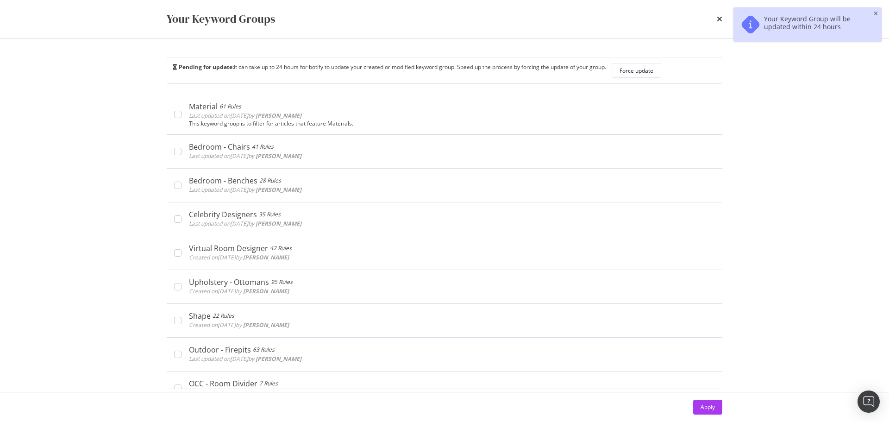
scroll to position [3611, 0]
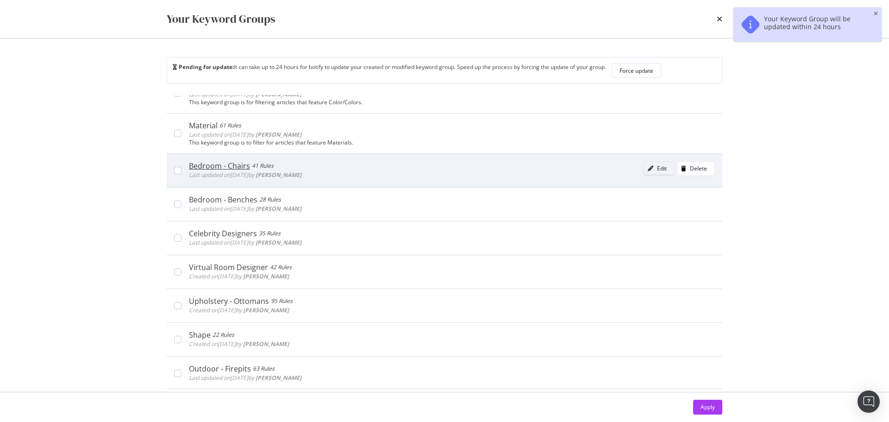
click at [657, 168] on div "Edit" at bounding box center [662, 168] width 10 height 8
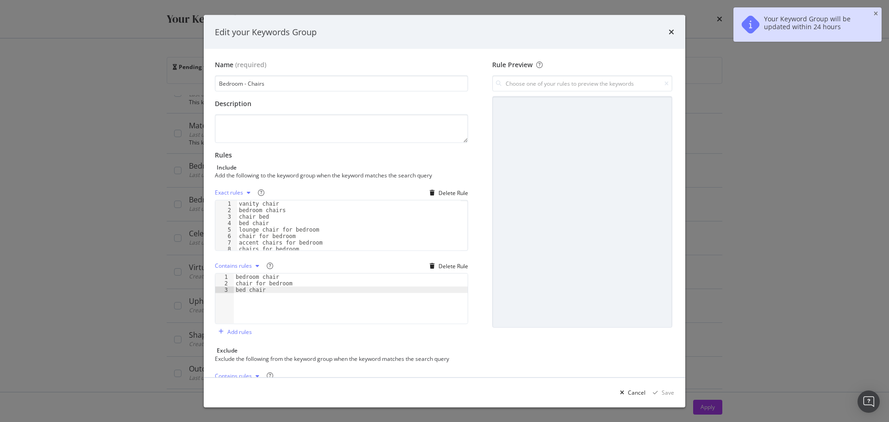
type textarea "bed chair"
click at [283, 295] on div "bedroom chair chair for bedroom bed chair" at bounding box center [351, 305] width 234 height 63
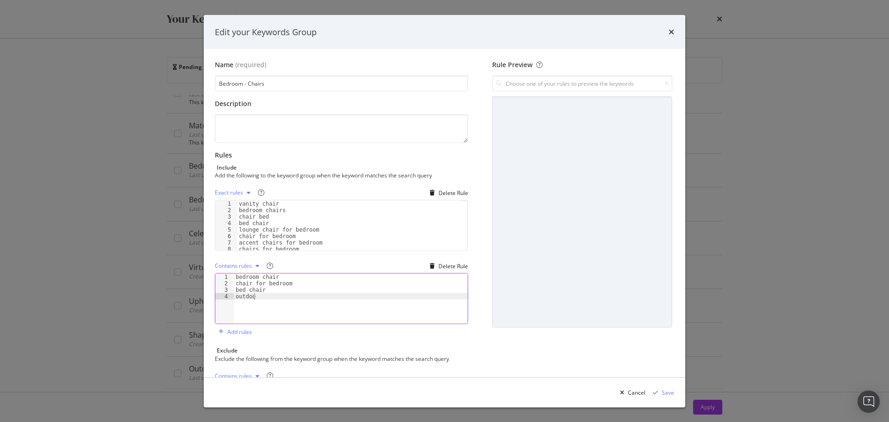
scroll to position [0, 1]
type textarea "outdoor"
click at [658, 392] on icon "modal" at bounding box center [655, 392] width 5 height 6
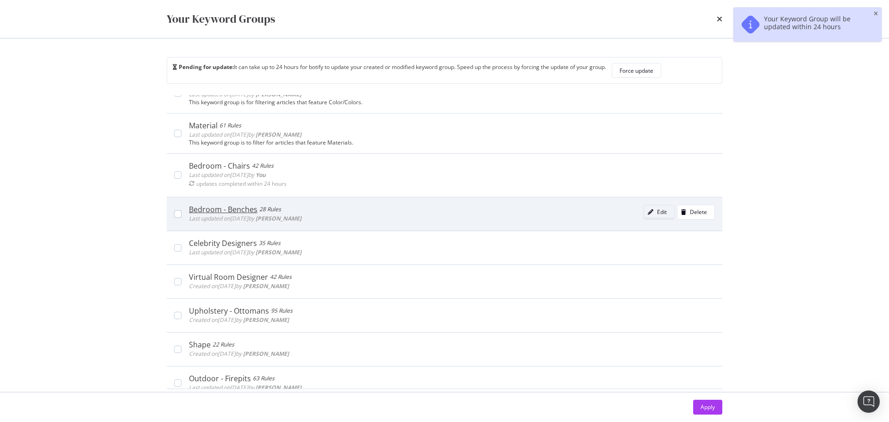
click at [657, 215] on div "Edit" at bounding box center [662, 212] width 10 height 8
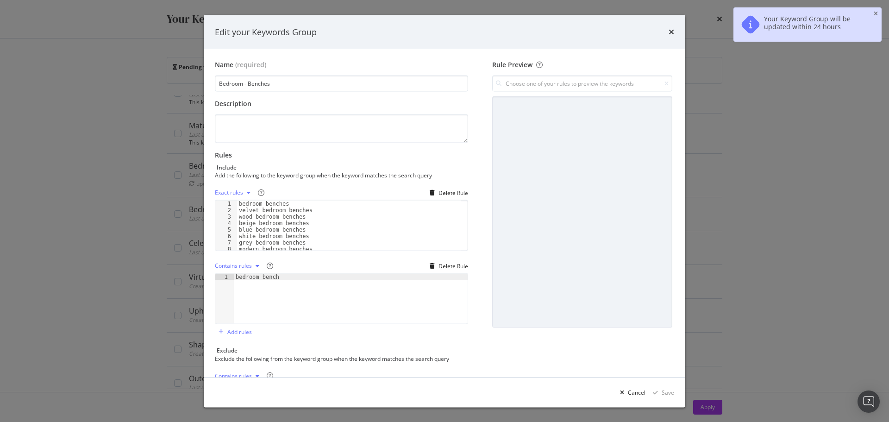
type textarea "bedroom bench"
click at [293, 286] on div "bedroom bench" at bounding box center [351, 305] width 234 height 63
type textarea "outdoor"
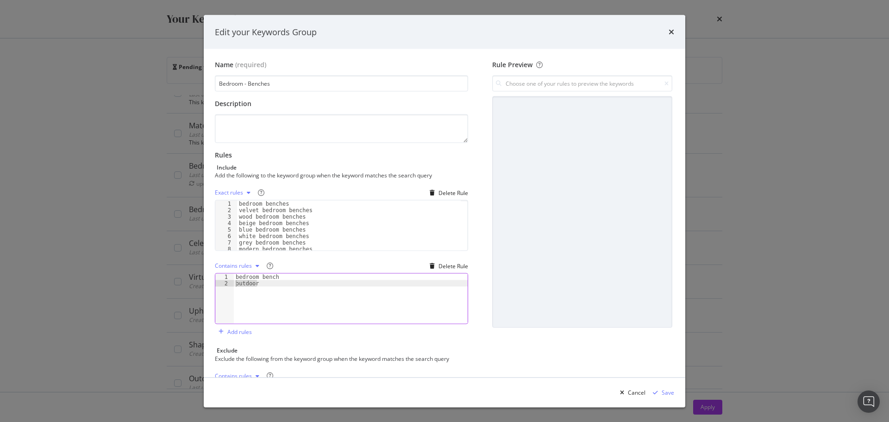
drag, startPoint x: 299, startPoint y: 292, endPoint x: 231, endPoint y: 284, distance: 68.0
click at [232, 286] on div "outdoor 1 2 bedroom bench outdoor XXXXXXXXXXXXXXXXXXXXXXXXXXXXXXXXXXXXXXXXXXXXX…" at bounding box center [341, 298] width 253 height 51
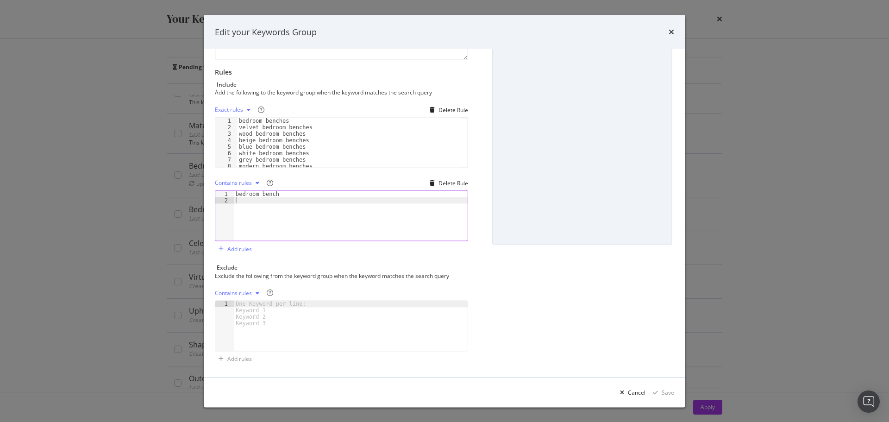
click at [246, 312] on div "One Keyword per line: Keyword 1 Keyword 2 Keyword 3" at bounding box center [272, 313] width 77 height 26
type textarea "outdoor"
click at [667, 396] on div "Save" at bounding box center [661, 392] width 25 height 14
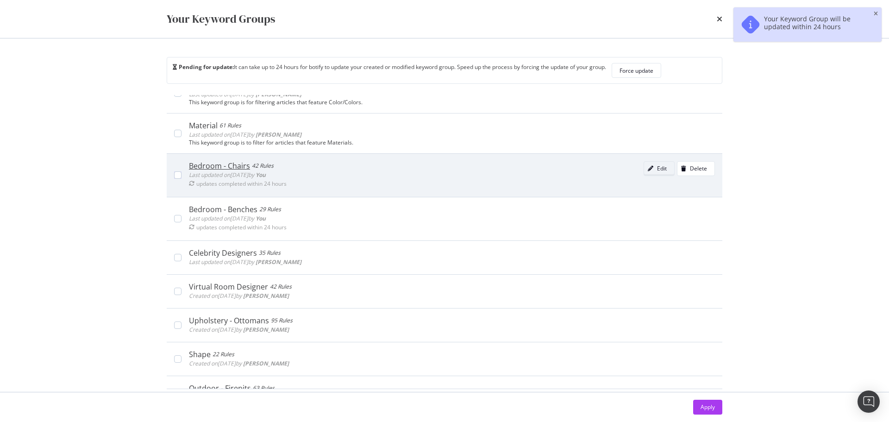
click at [648, 173] on div "Edit" at bounding box center [655, 168] width 23 height 13
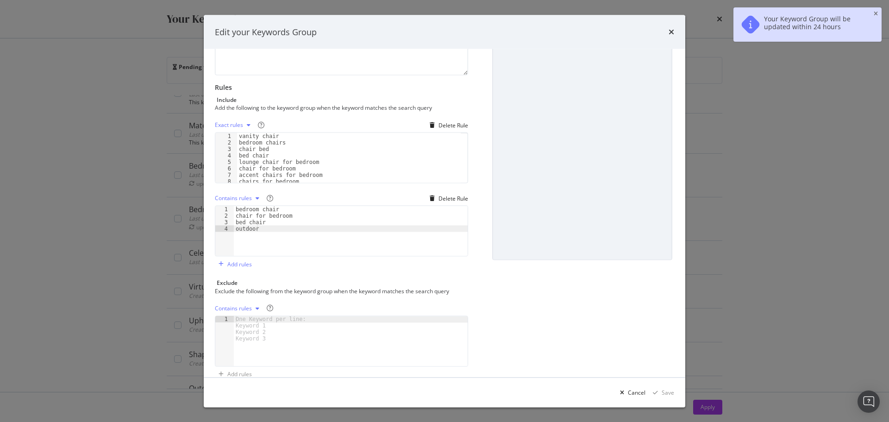
scroll to position [83, 0]
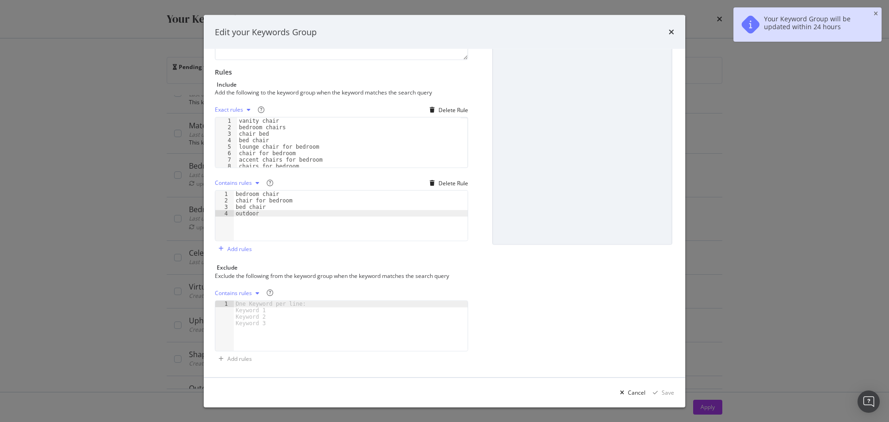
type textarea "outdoor"
drag, startPoint x: 286, startPoint y: 219, endPoint x: 215, endPoint y: 212, distance: 71.6
click at [215, 212] on div "outdoor 1 2 3 4 bedroom chair chair for bedroom bed chair outdoor XXXXXXXXXXXXX…" at bounding box center [341, 215] width 253 height 51
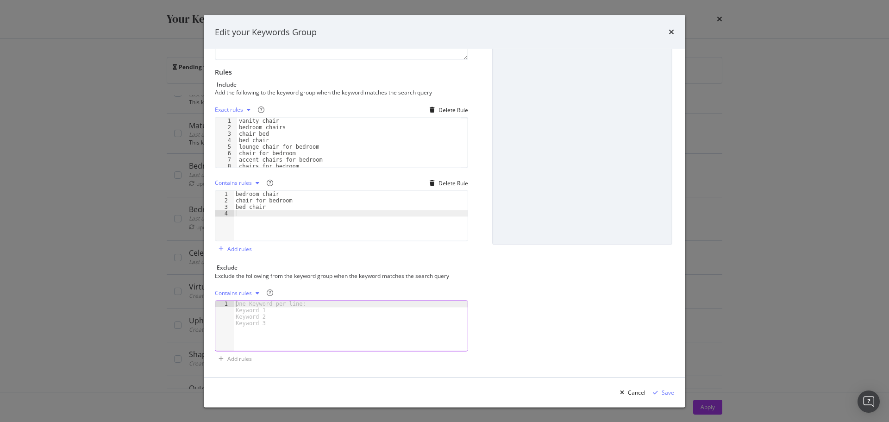
paste textarea "outdoor"
type textarea "outdoor"
click at [560, 311] on div "Rule Preview" at bounding box center [582, 171] width 184 height 389
click at [671, 392] on div "Save" at bounding box center [668, 392] width 12 height 8
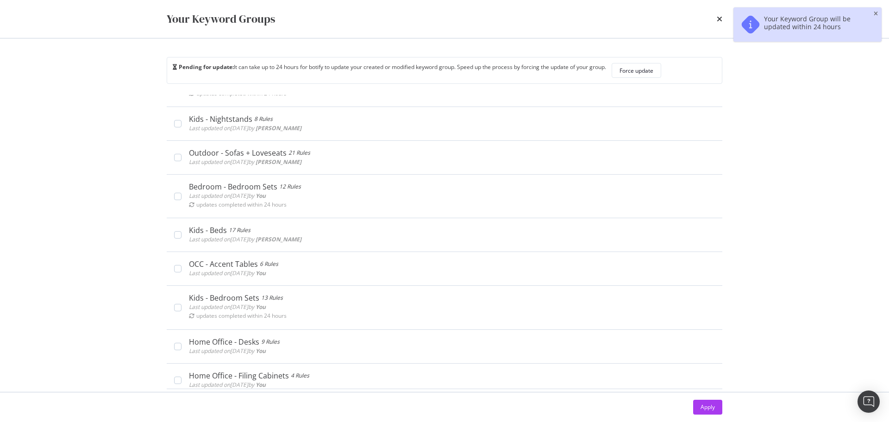
scroll to position [2361, 0]
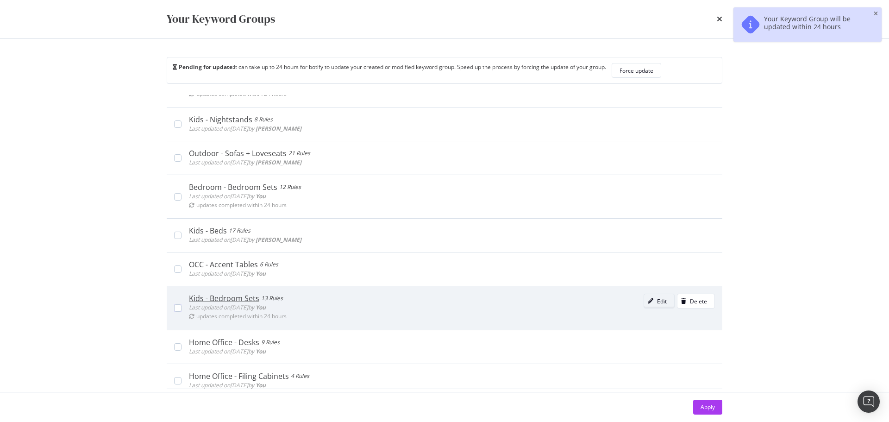
click at [644, 303] on div "modal" at bounding box center [650, 301] width 13 height 6
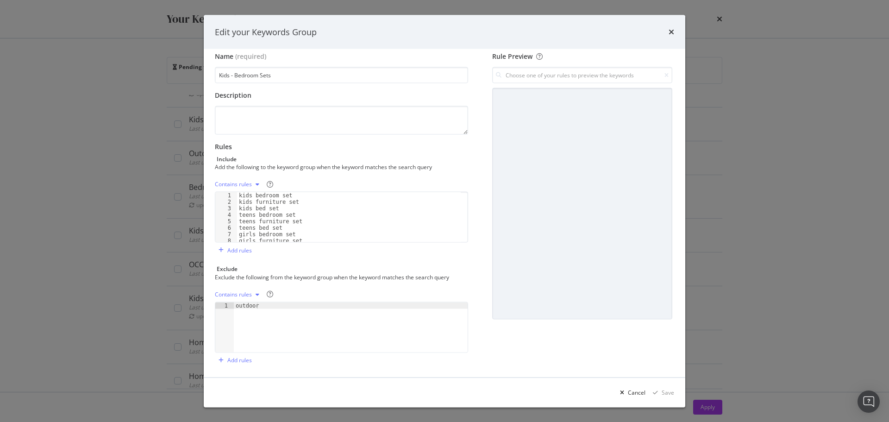
scroll to position [10, 0]
type textarea "outdoor"
drag, startPoint x: 269, startPoint y: 307, endPoint x: 215, endPoint y: 306, distance: 54.6
click at [215, 306] on div "outdoor 1 outdoor XXXXXXXXXXXXXXXXXXXXXXXXXXXXXXXXXXXXXXXXXXXXXXXXXXXXXXXXXXXXX…" at bounding box center [341, 325] width 253 height 51
paste textarea "outdoor"
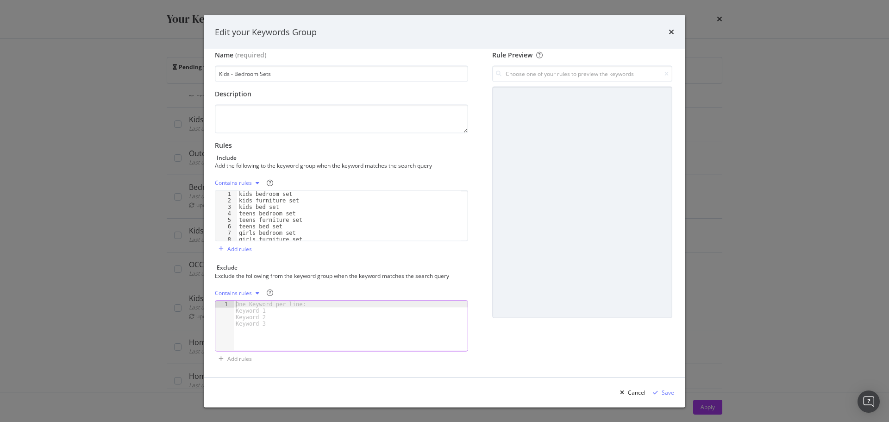
type textarea "outdoor"
click at [537, 351] on div "Rule Preview" at bounding box center [582, 208] width 184 height 316
click at [673, 29] on icon "times" at bounding box center [671, 31] width 6 height 7
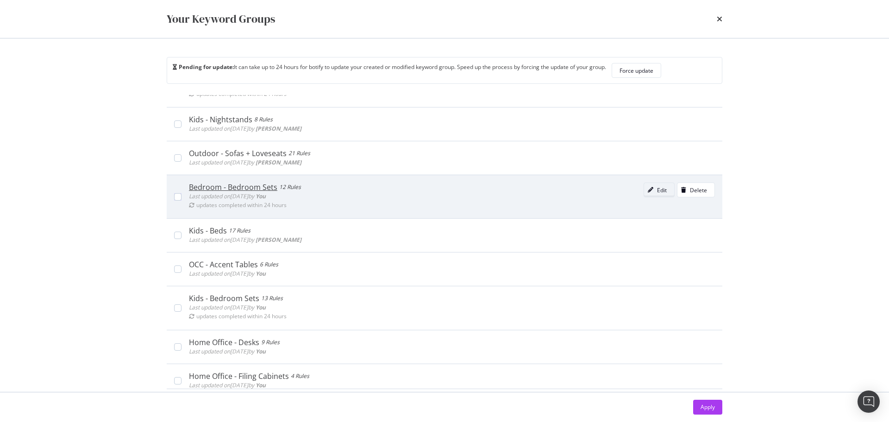
click at [648, 192] on icon "modal" at bounding box center [651, 190] width 6 height 6
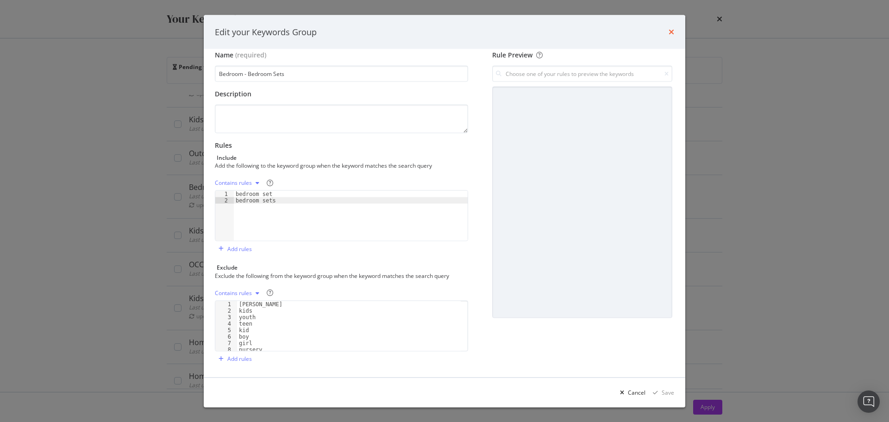
click at [671, 28] on icon "times" at bounding box center [671, 31] width 6 height 7
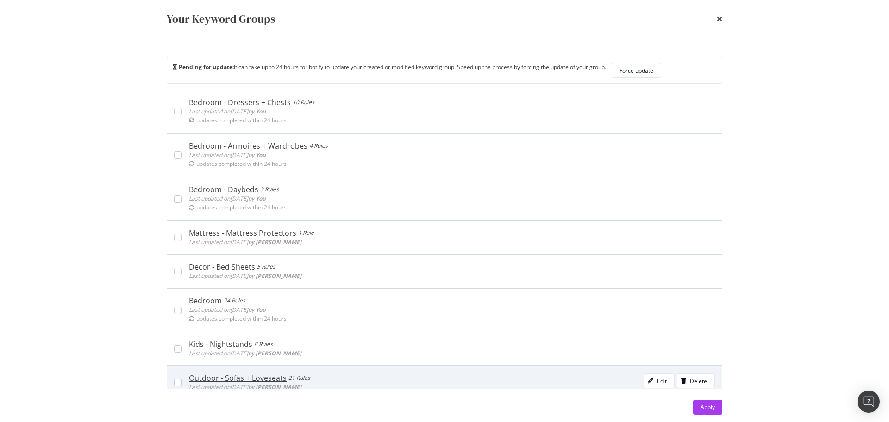
scroll to position [2129, 0]
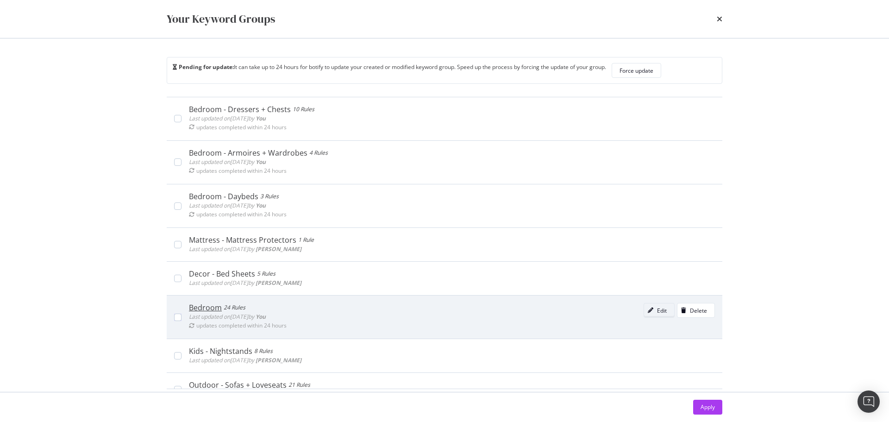
click at [657, 311] on div "Edit" at bounding box center [662, 310] width 10 height 8
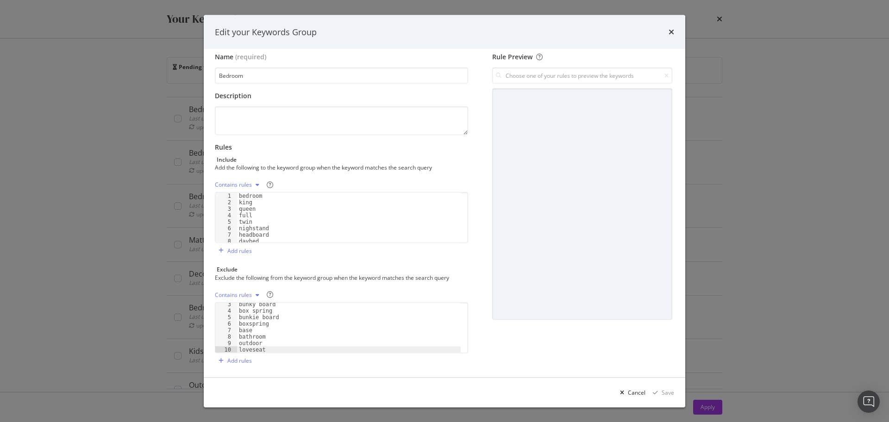
scroll to position [10, 0]
click at [672, 31] on icon "times" at bounding box center [671, 31] width 6 height 7
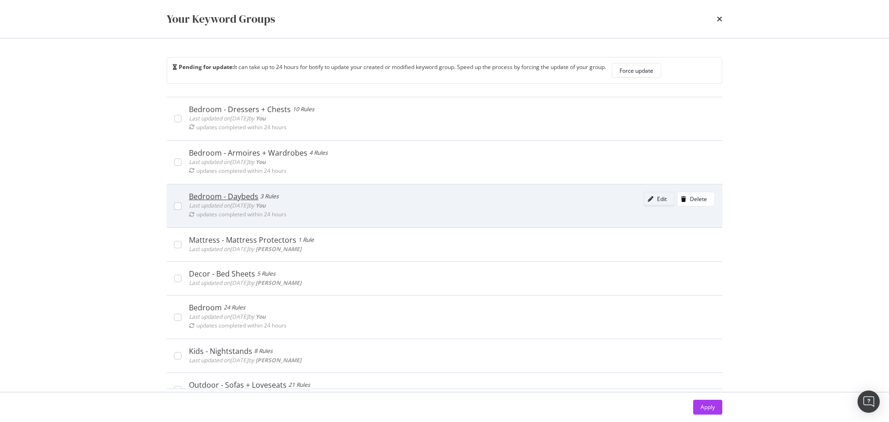
click at [657, 197] on div "Edit" at bounding box center [662, 199] width 10 height 8
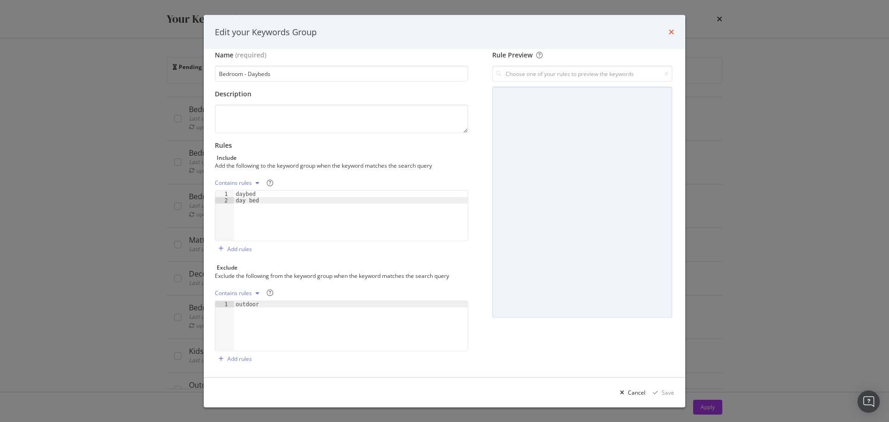
click at [673, 30] on icon "times" at bounding box center [671, 31] width 6 height 7
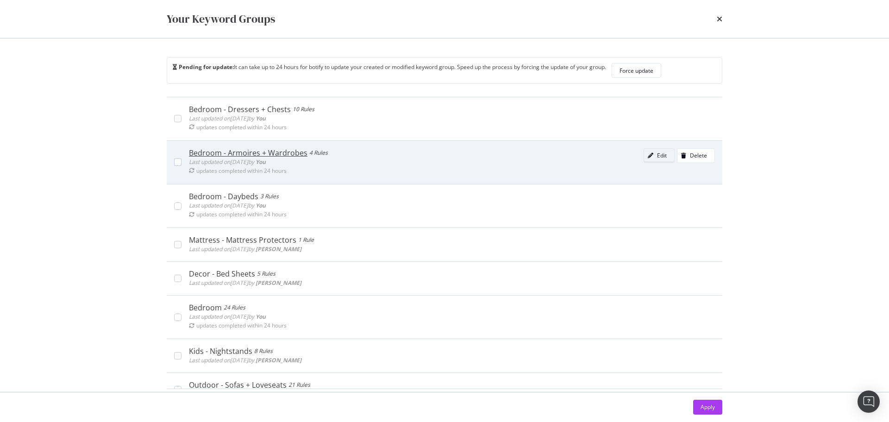
click at [648, 155] on icon "modal" at bounding box center [651, 156] width 6 height 6
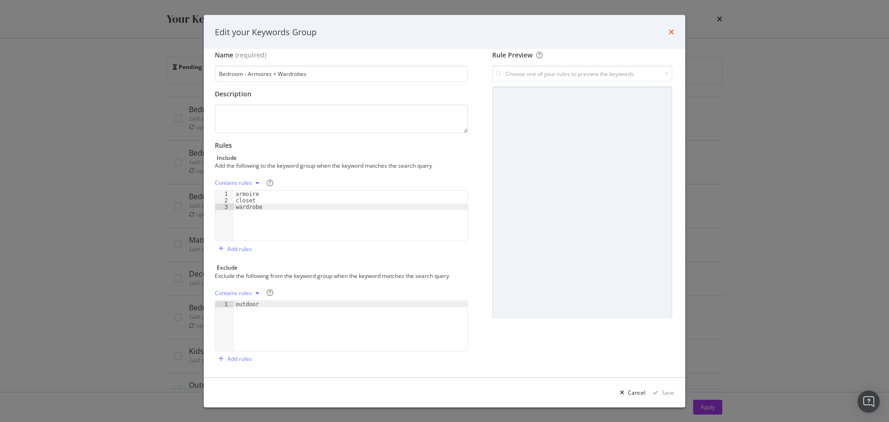
click at [672, 33] on icon "times" at bounding box center [671, 31] width 6 height 7
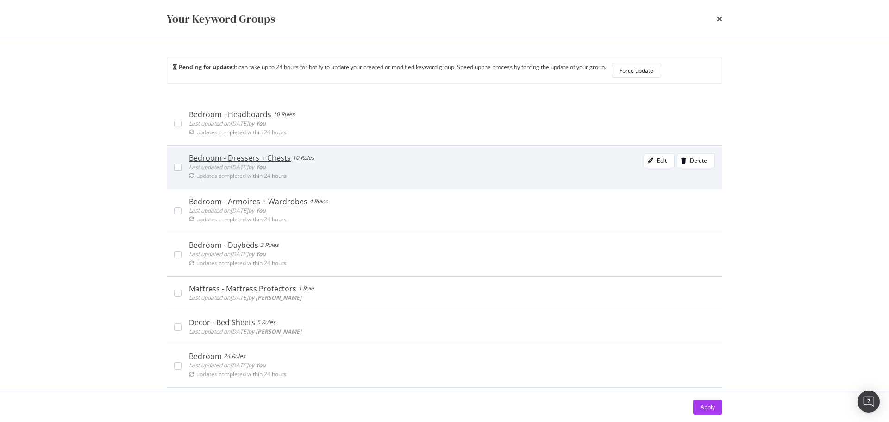
scroll to position [2037, 0]
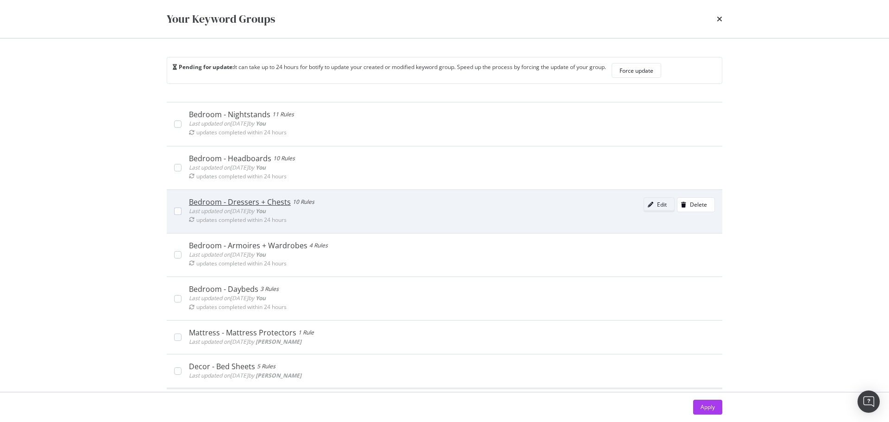
click at [644, 206] on div "modal" at bounding box center [650, 205] width 13 height 6
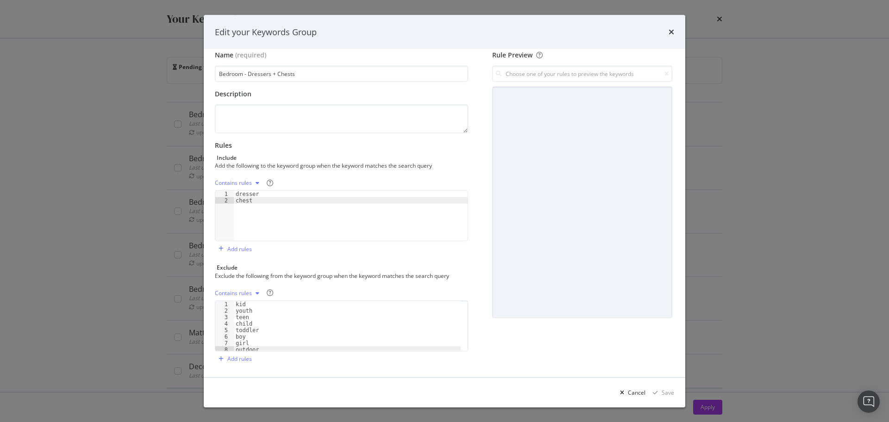
scroll to position [2, 0]
click at [632, 394] on div "Cancel" at bounding box center [637, 392] width 18 height 8
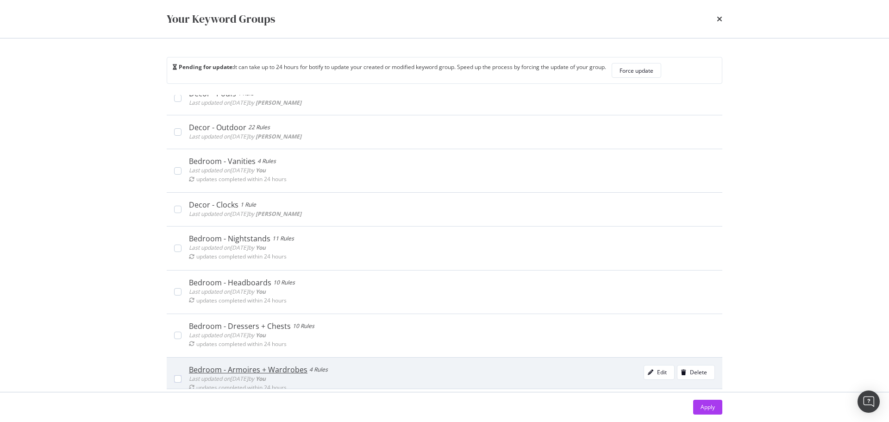
scroll to position [1898, 0]
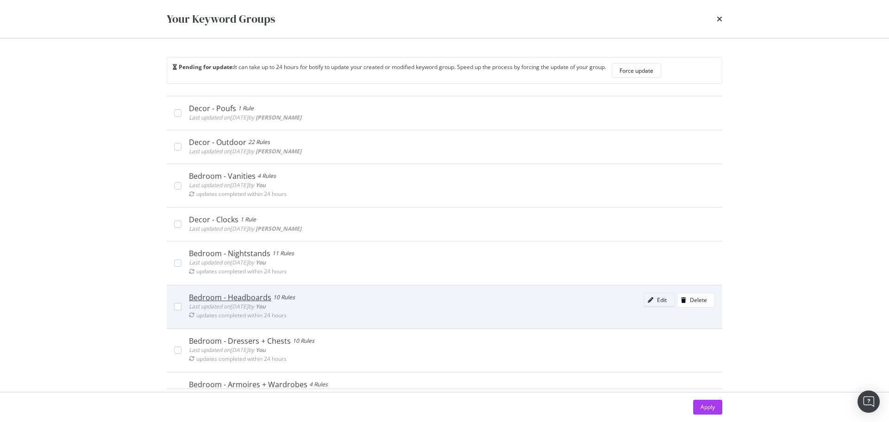
click at [648, 297] on icon "modal" at bounding box center [651, 300] width 6 height 6
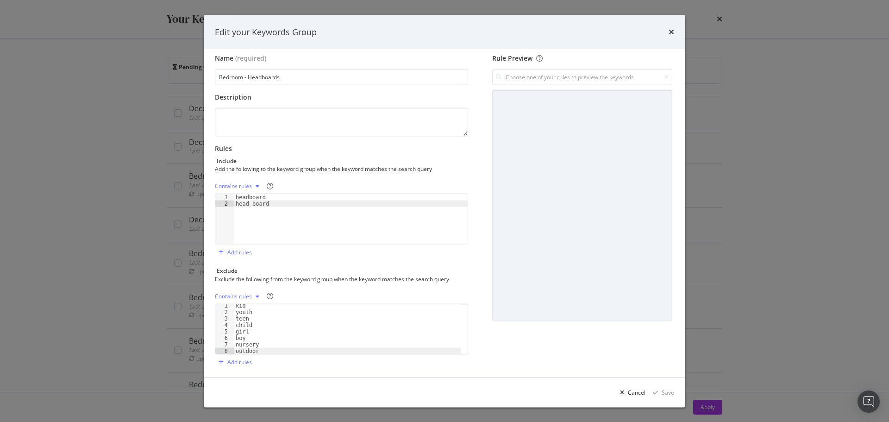
scroll to position [10, 0]
click at [671, 34] on icon "times" at bounding box center [671, 31] width 6 height 7
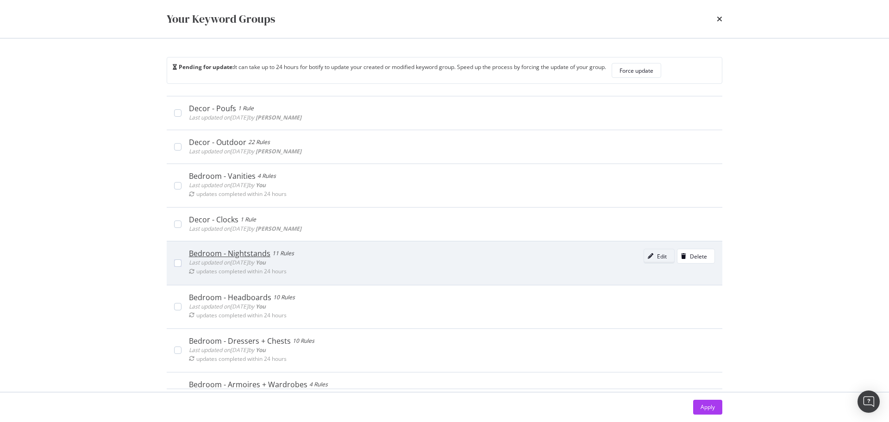
click at [648, 258] on icon "modal" at bounding box center [651, 256] width 6 height 6
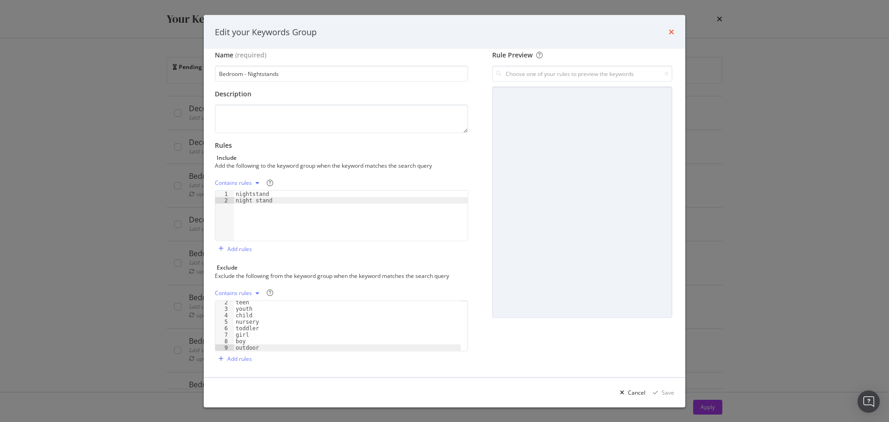
click at [670, 28] on icon "times" at bounding box center [671, 31] width 6 height 7
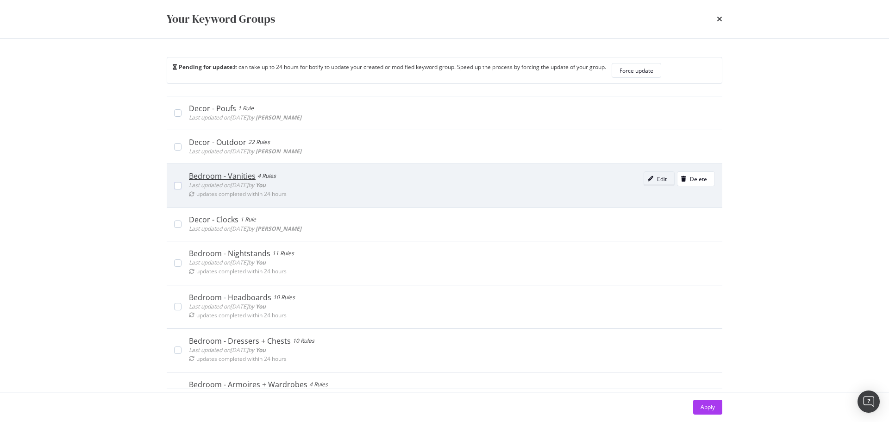
click at [657, 179] on div "Edit" at bounding box center [662, 179] width 10 height 8
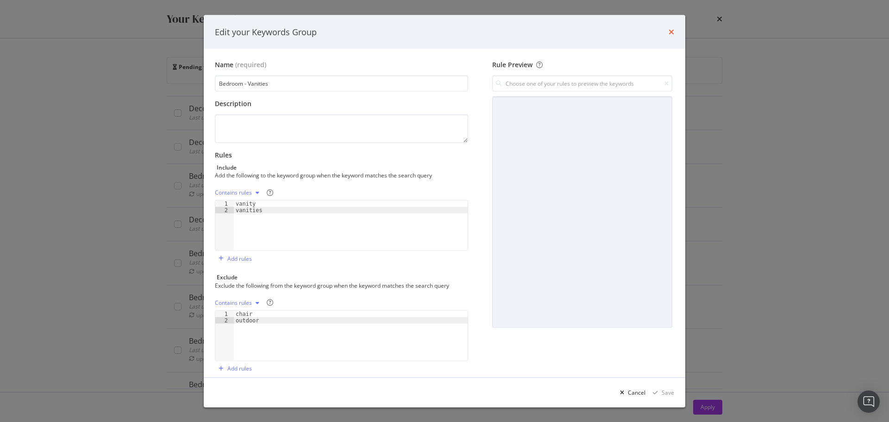
click at [668, 32] on icon "times" at bounding box center [671, 31] width 6 height 7
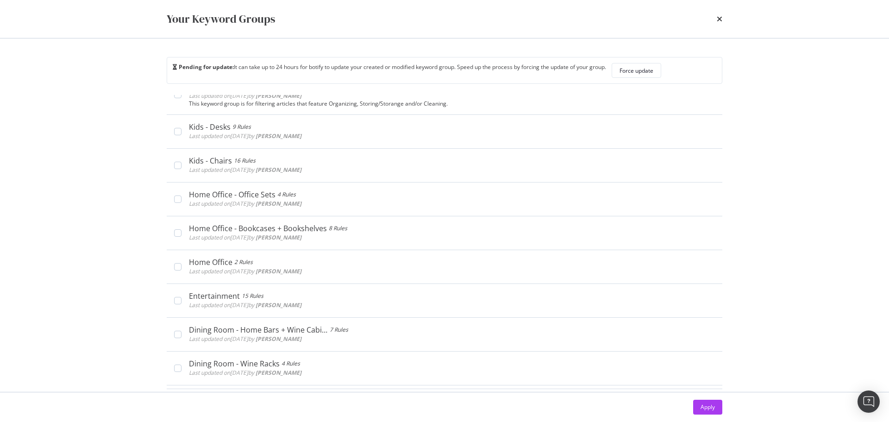
scroll to position [1343, 0]
